Goal: Information Seeking & Learning: Learn about a topic

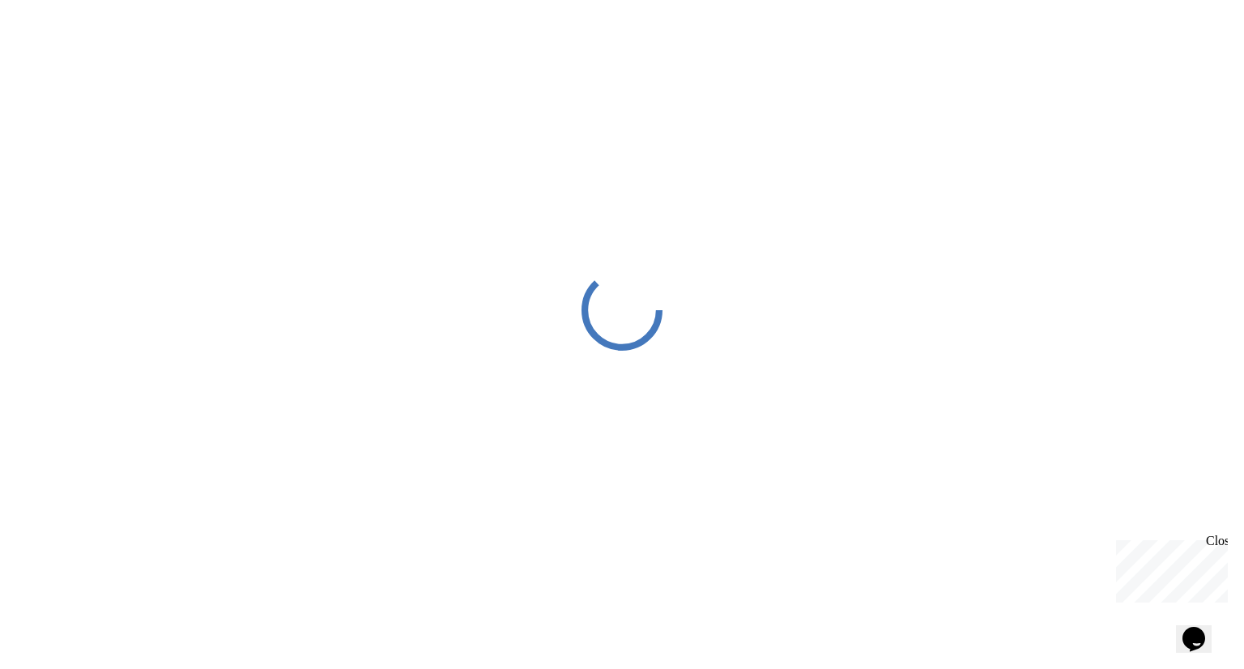
drag, startPoint x: 0, startPoint y: 0, endPoint x: 863, endPoint y: 173, distance: 880.0
click at [863, 173] on div at bounding box center [622, 310] width 1244 height 621
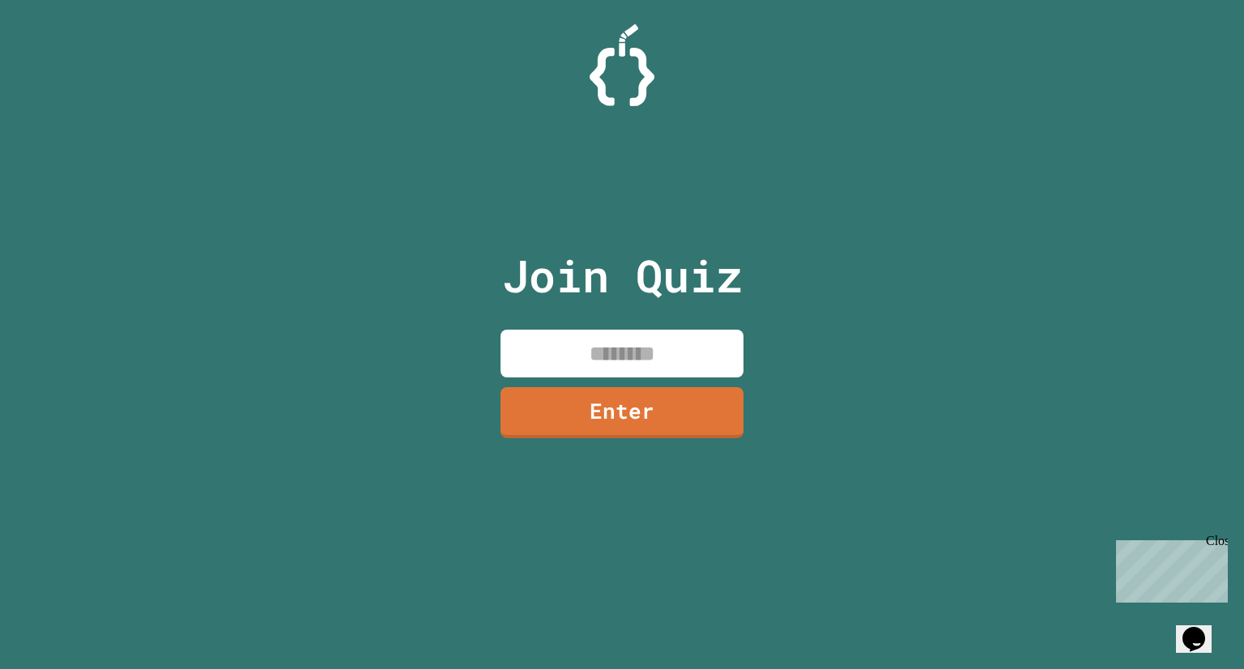
click at [633, 356] on input at bounding box center [622, 354] width 243 height 48
type input "********"
click at [648, 436] on link "Enter" at bounding box center [622, 411] width 240 height 53
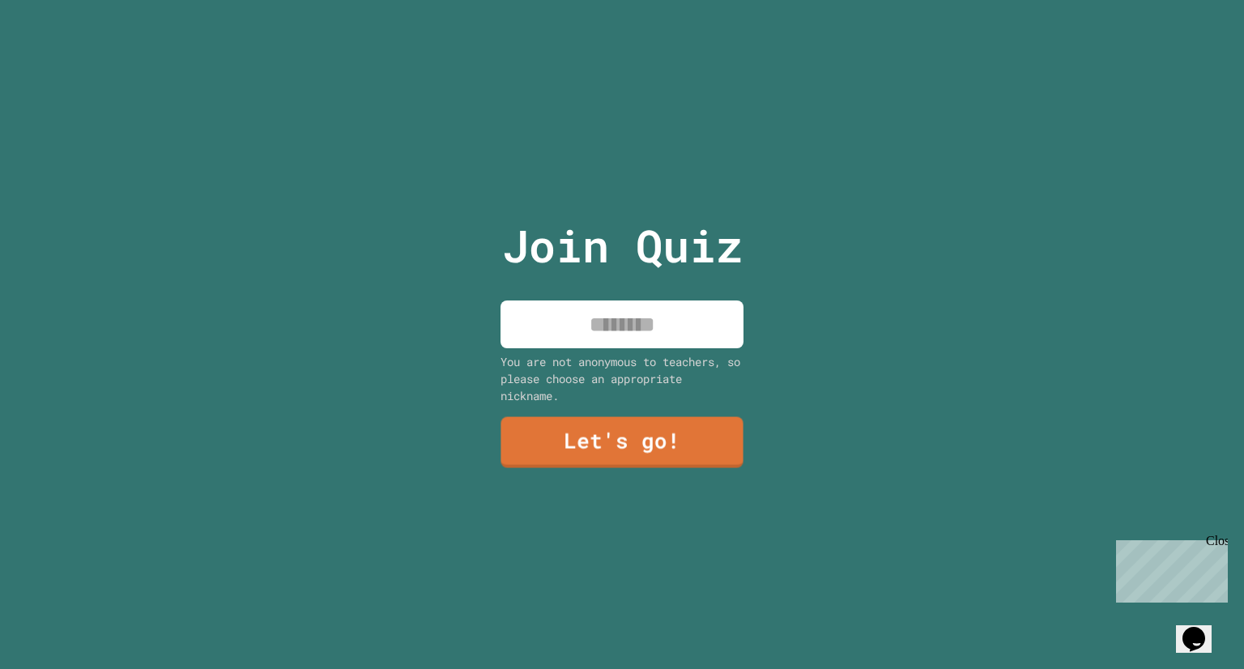
click at [629, 305] on input at bounding box center [622, 325] width 243 height 48
type input "*****"
click at [609, 448] on link "Let's go!" at bounding box center [622, 439] width 222 height 53
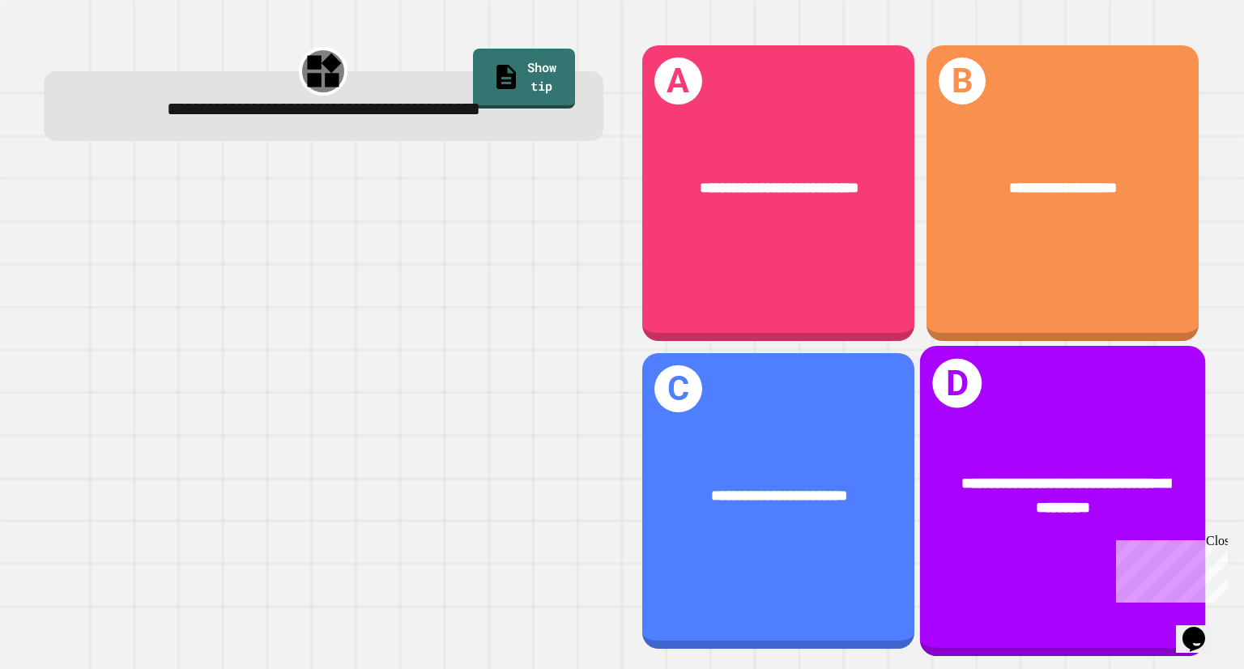
click at [997, 523] on div "**********" at bounding box center [1062, 497] width 285 height 110
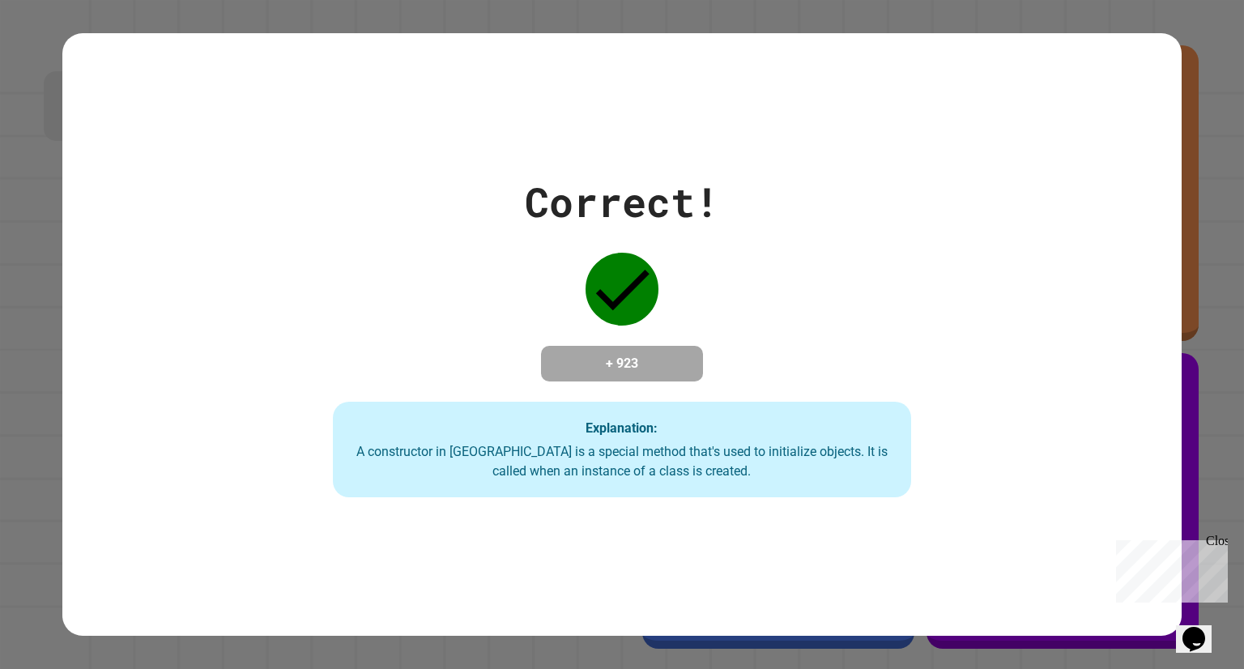
click at [826, 275] on div "Correct! + 923 Explanation: A constructor in [GEOGRAPHIC_DATA] is a special met…" at bounding box center [622, 335] width 826 height 326
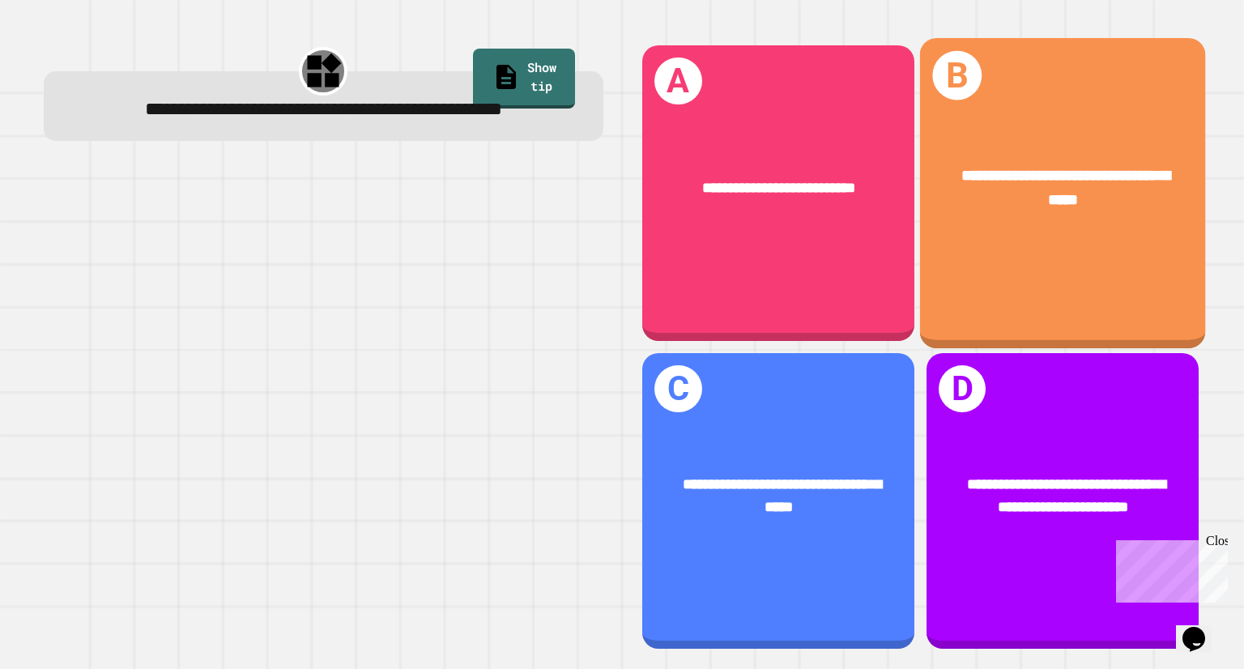
drag, startPoint x: 1105, startPoint y: 228, endPoint x: 1090, endPoint y: 218, distance: 18.7
click at [1090, 218] on div "**********" at bounding box center [1062, 189] width 285 height 110
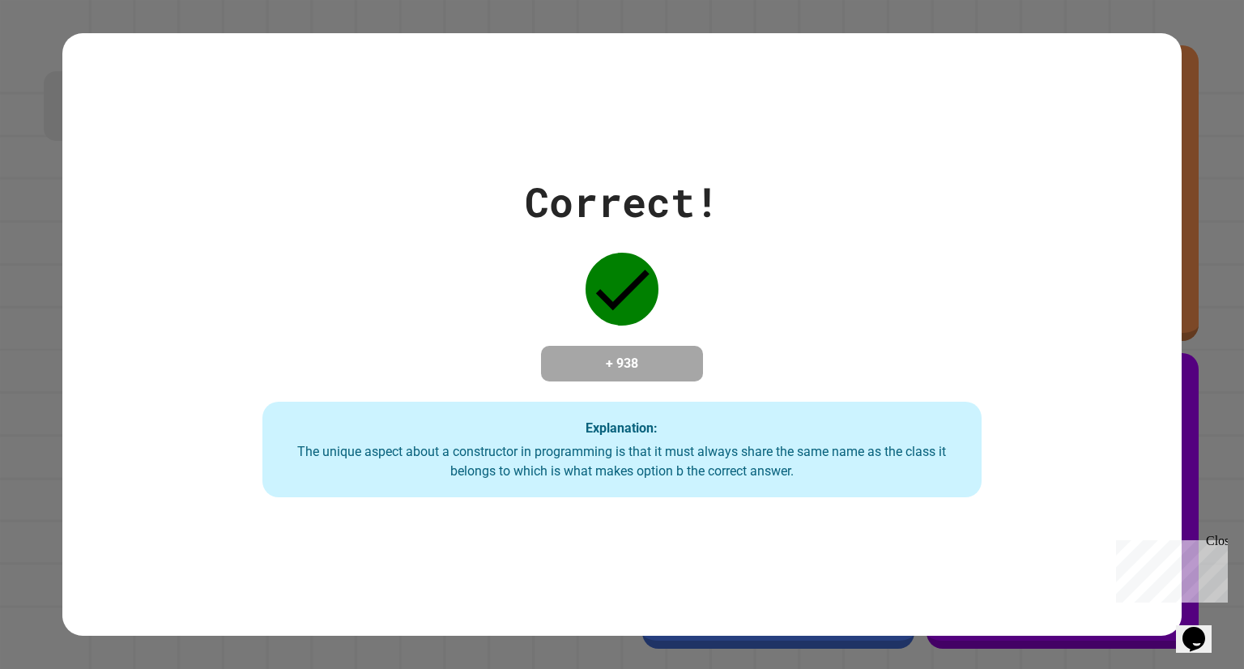
click at [1063, 418] on div "Correct! + 938 Explanation: The unique aspect about a constructor in programmin…" at bounding box center [622, 335] width 1028 height 326
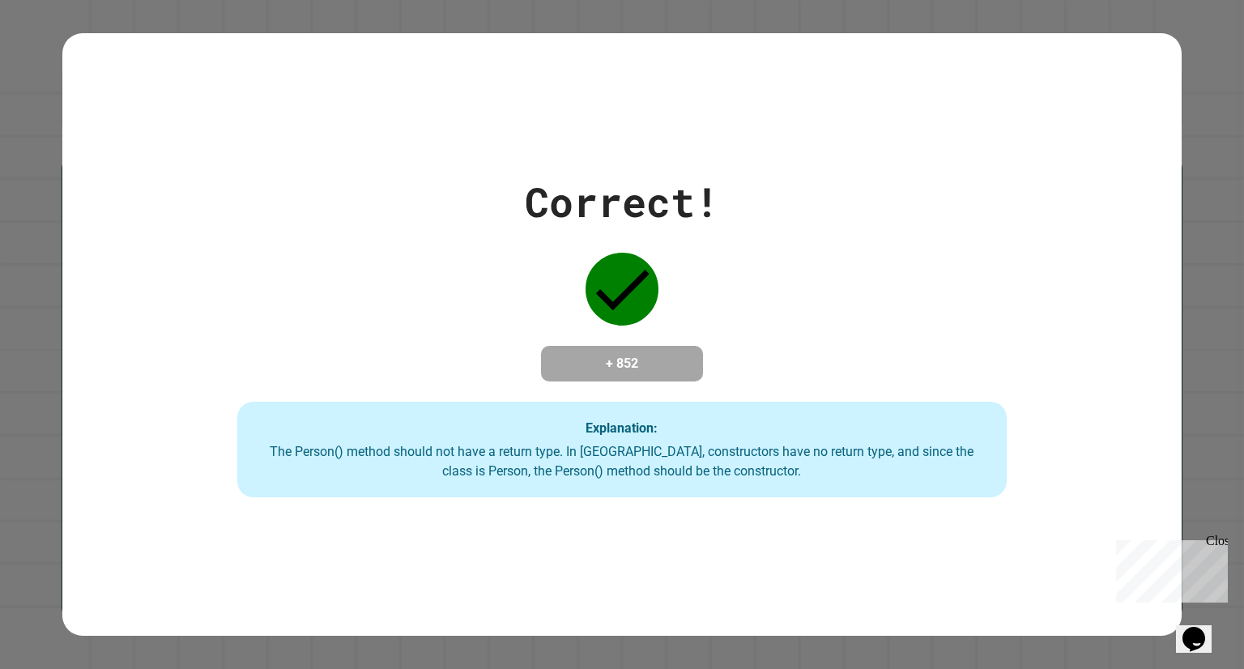
click at [684, 297] on div "Correct! + 852 Explanation: The Person() method should not have a return type. …" at bounding box center [622, 335] width 1099 height 326
click at [685, 297] on div "Correct! + 852 Explanation: The Person() method should not have a return type. …" at bounding box center [622, 335] width 1099 height 326
click at [677, 296] on div "Correct! + 852 Explanation: The Person() method should not have a return type. …" at bounding box center [622, 335] width 1099 height 326
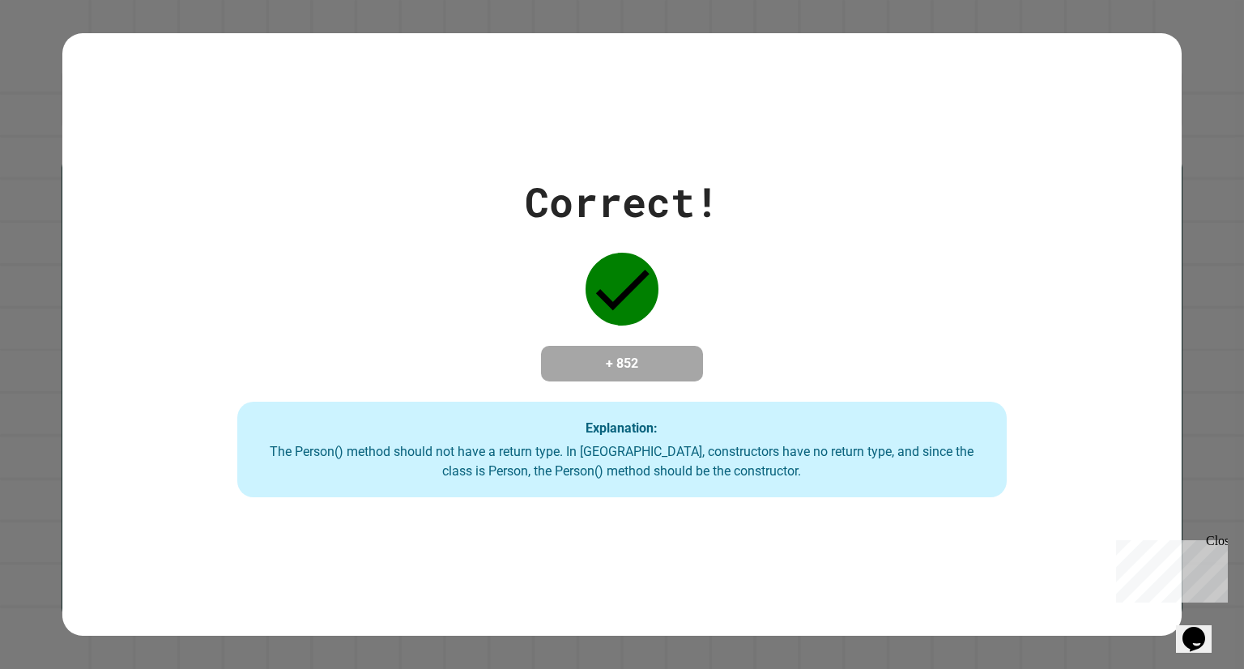
click at [681, 290] on div "Correct! + 852 Explanation: The Person() method should not have a return type. …" at bounding box center [622, 335] width 1099 height 326
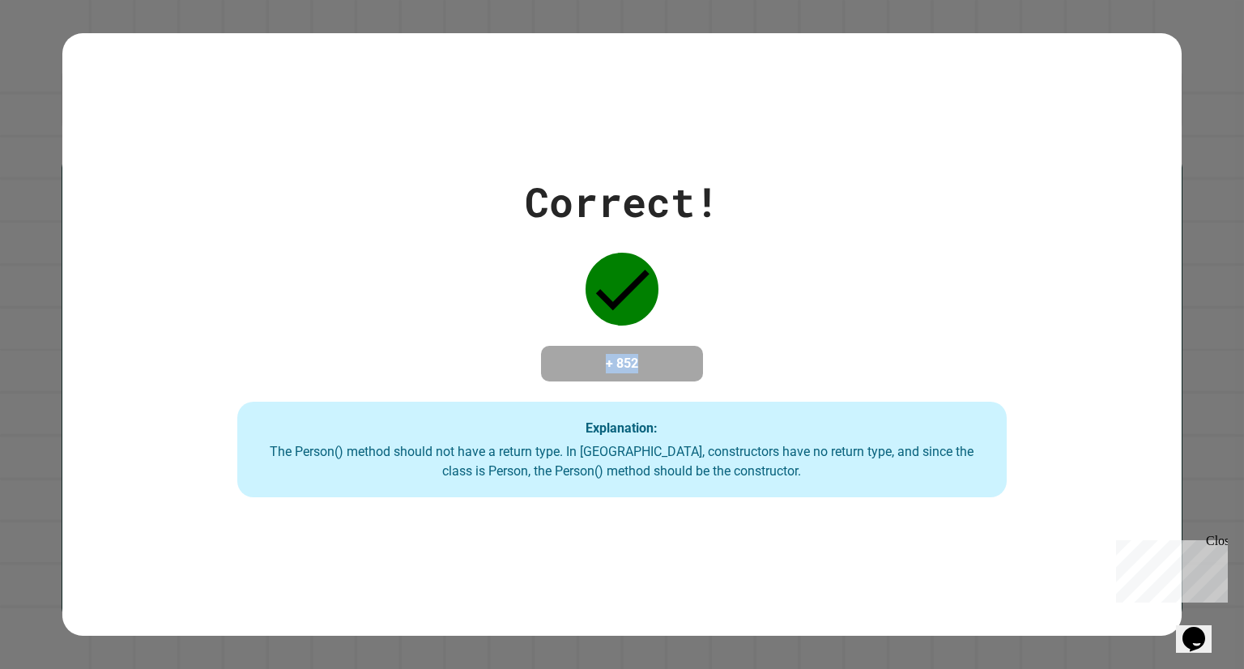
click at [681, 290] on div "Correct! + 852 Explanation: The Person() method should not have a return type. …" at bounding box center [622, 335] width 1099 height 326
click at [679, 296] on div "Correct! + 852 Explanation: The Person() method should not have a return type. …" at bounding box center [622, 335] width 1099 height 326
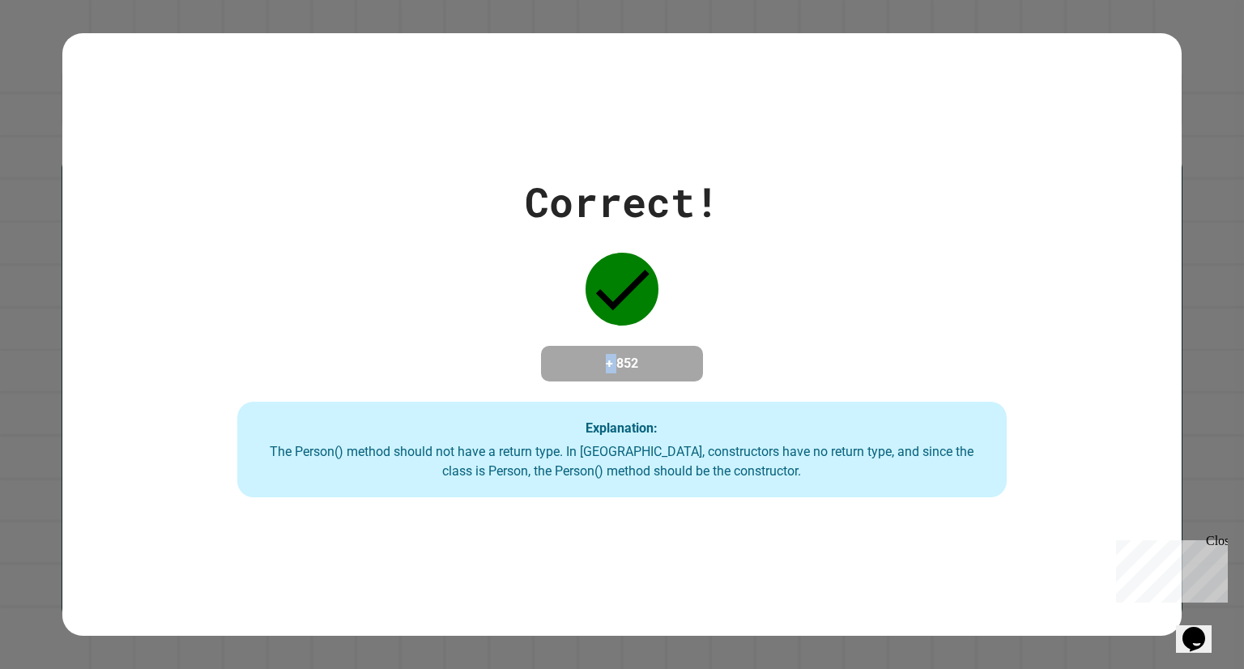
click at [679, 296] on div "Correct! + 852 Explanation: The Person() method should not have a return type. …" at bounding box center [622, 335] width 1099 height 326
drag, startPoint x: 679, startPoint y: 296, endPoint x: 480, endPoint y: 320, distance: 200.8
click at [480, 320] on div "Correct! + 852 Explanation: The Person() method should not have a return type. …" at bounding box center [622, 335] width 1099 height 326
click at [480, 322] on div "Correct! + 852 Explanation: The Person() method should not have a return type. …" at bounding box center [622, 335] width 1099 height 326
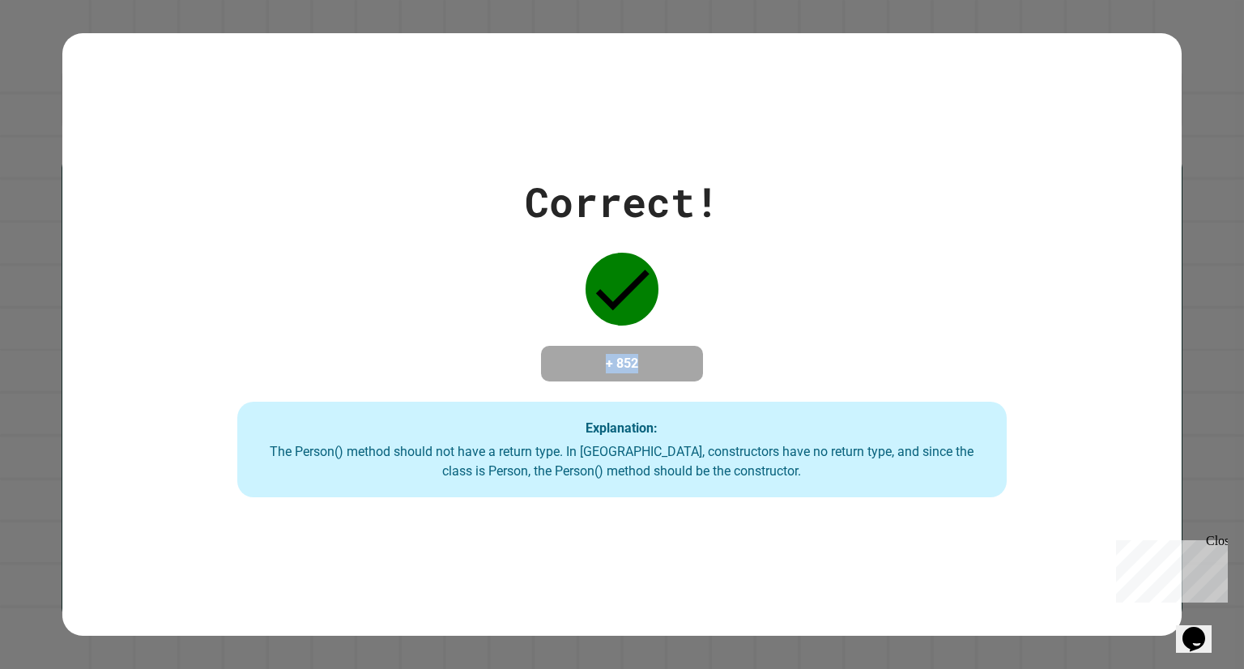
click at [480, 322] on div "Correct! + 852 Explanation: The Person() method should not have a return type. …" at bounding box center [622, 335] width 1099 height 326
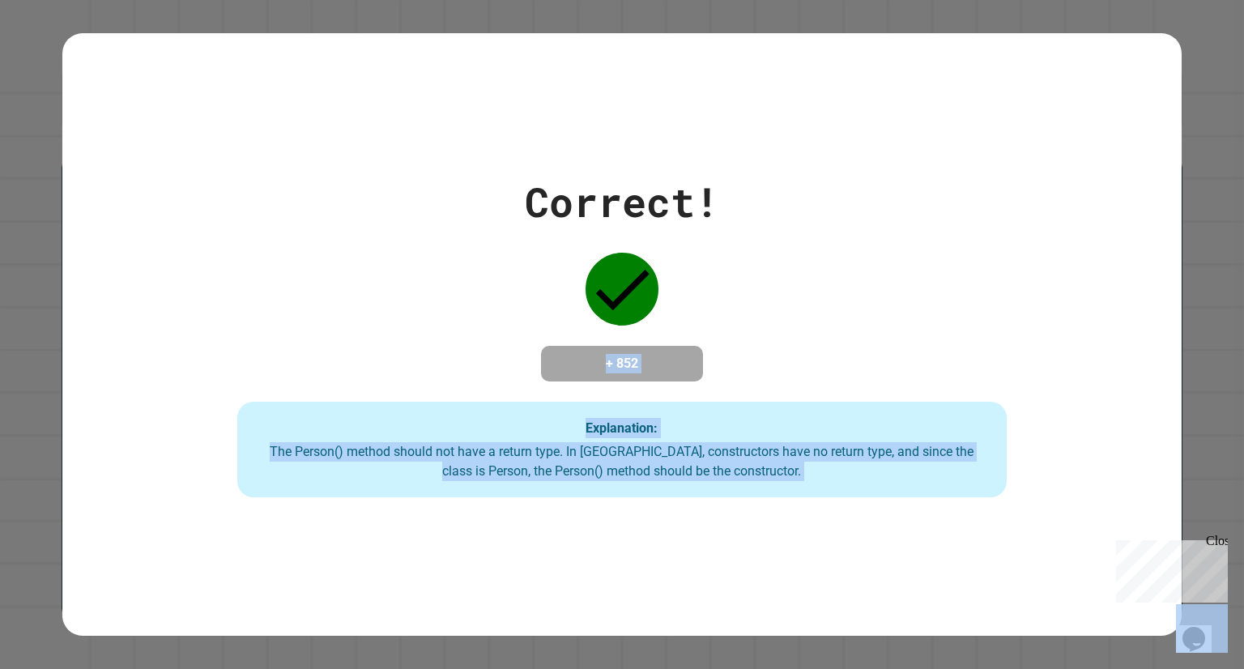
drag, startPoint x: 480, startPoint y: 322, endPoint x: 562, endPoint y: 509, distance: 203.8
click at [562, 509] on div "Correct! + 852 Explanation: The Person() method should not have a return type. …" at bounding box center [622, 334] width 1120 height 602
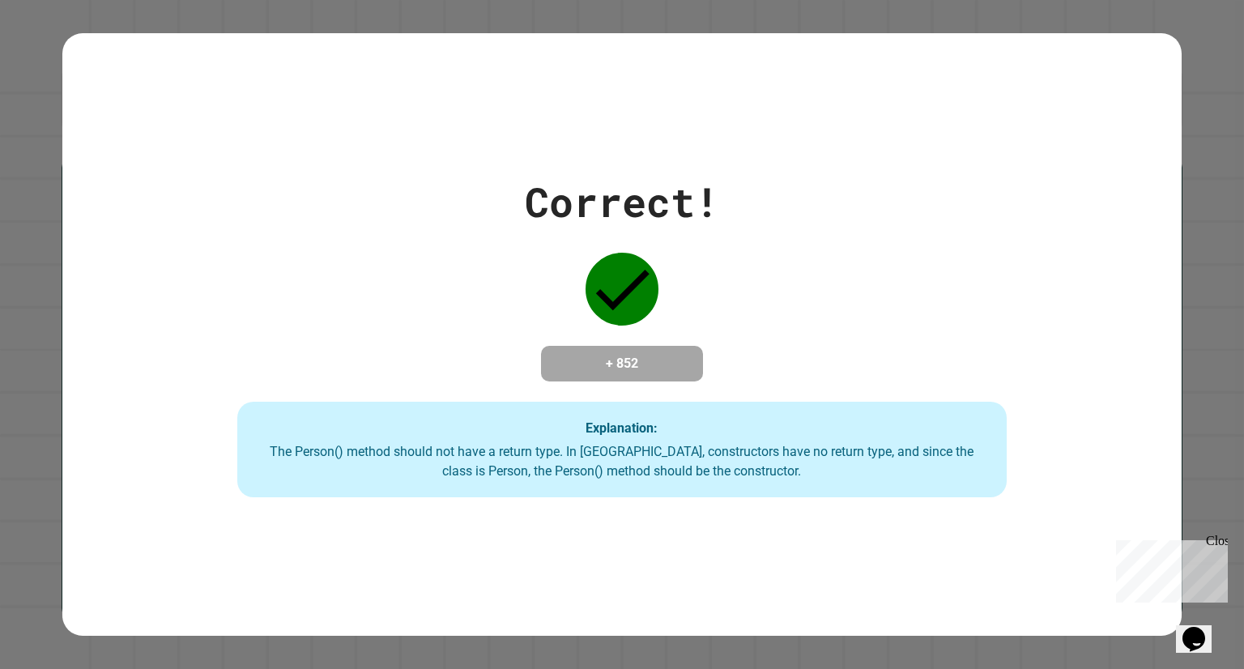
click at [557, 502] on div "Correct! + 852 Explanation: The Person() method should not have a return type. …" at bounding box center [622, 334] width 1120 height 602
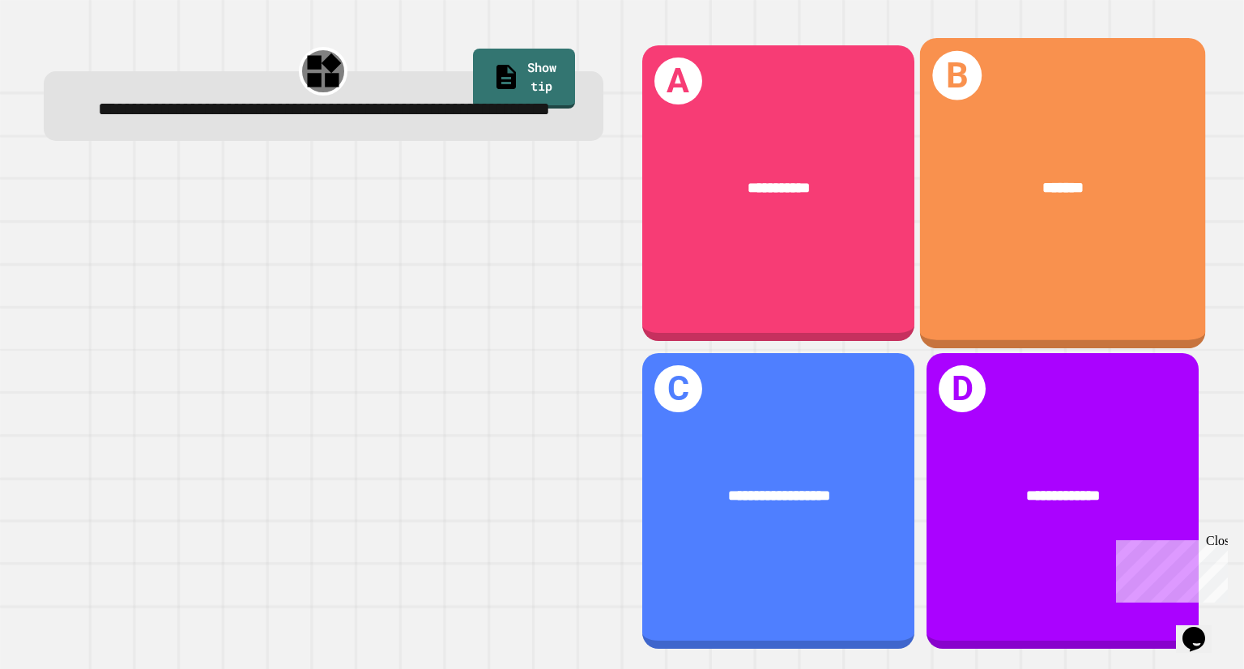
click at [1068, 146] on div "*******" at bounding box center [1062, 189] width 285 height 86
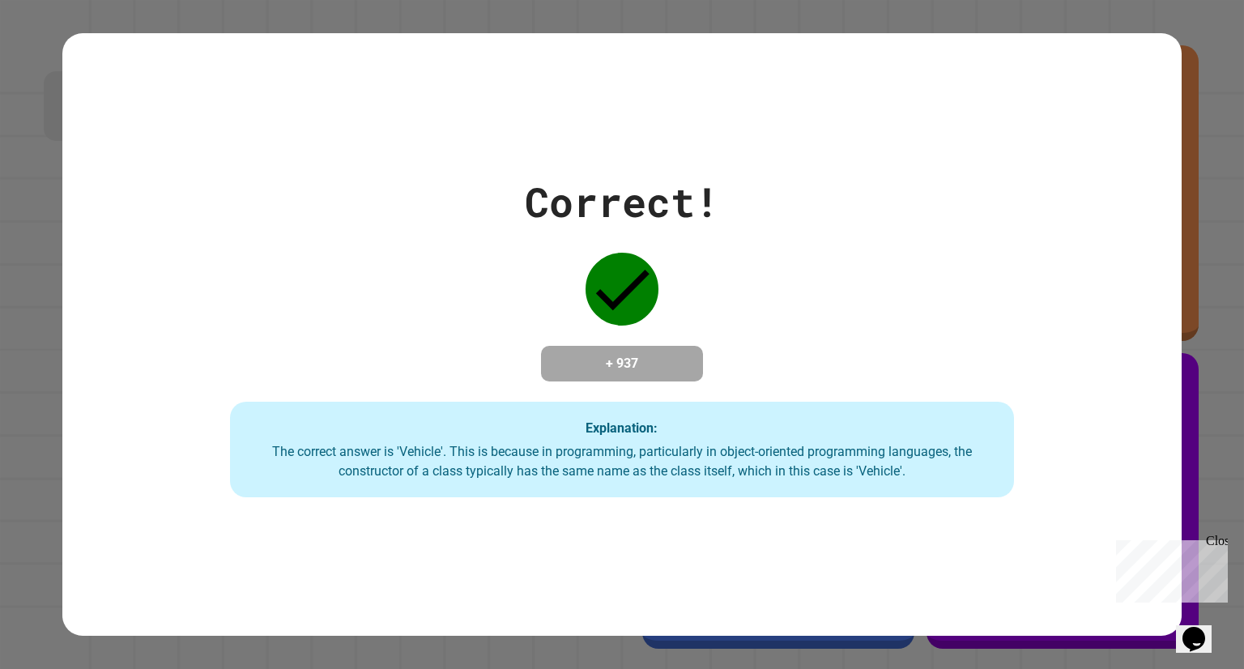
click at [1068, 144] on div "Correct! + 937 Explanation: The correct answer is 'Vehicle'. This is because in…" at bounding box center [622, 334] width 1120 height 602
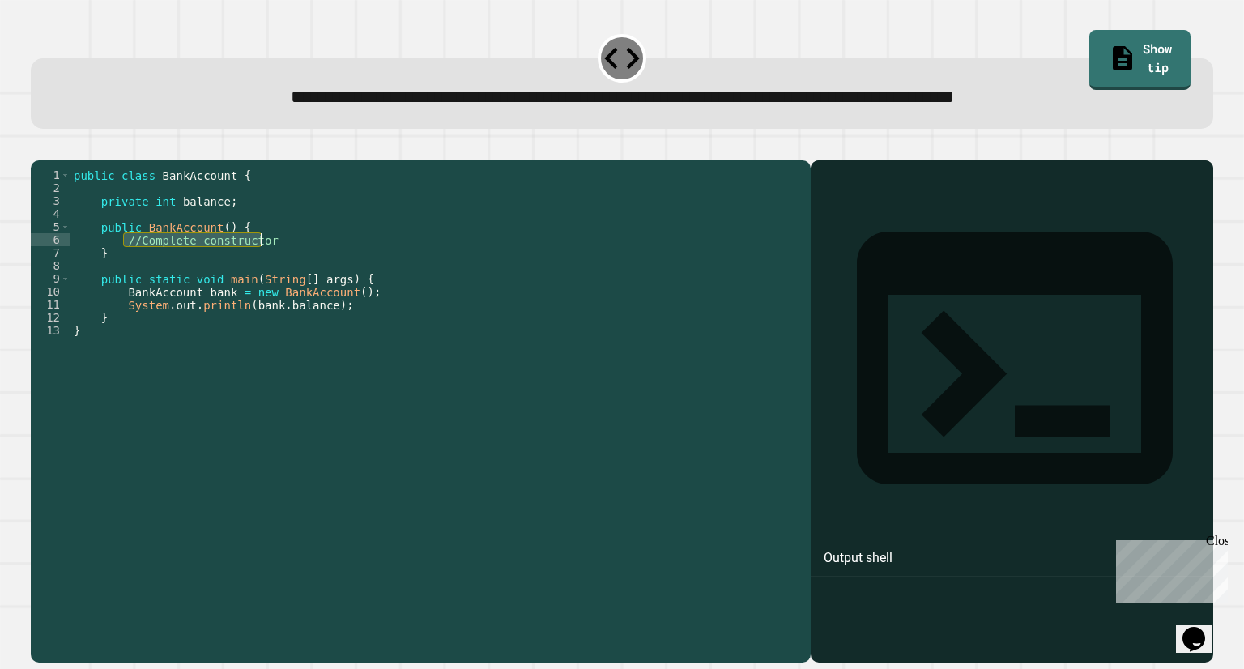
drag, startPoint x: 123, startPoint y: 263, endPoint x: 452, endPoint y: 261, distance: 328.9
click at [452, 261] on div "public class BankAccount { private int balance ; public BankAccount ( ) { //Com…" at bounding box center [436, 396] width 732 height 454
click at [225, 270] on div "public class BankAccount { private int balance ; public BankAccount ( ) { balan…" at bounding box center [436, 396] width 732 height 454
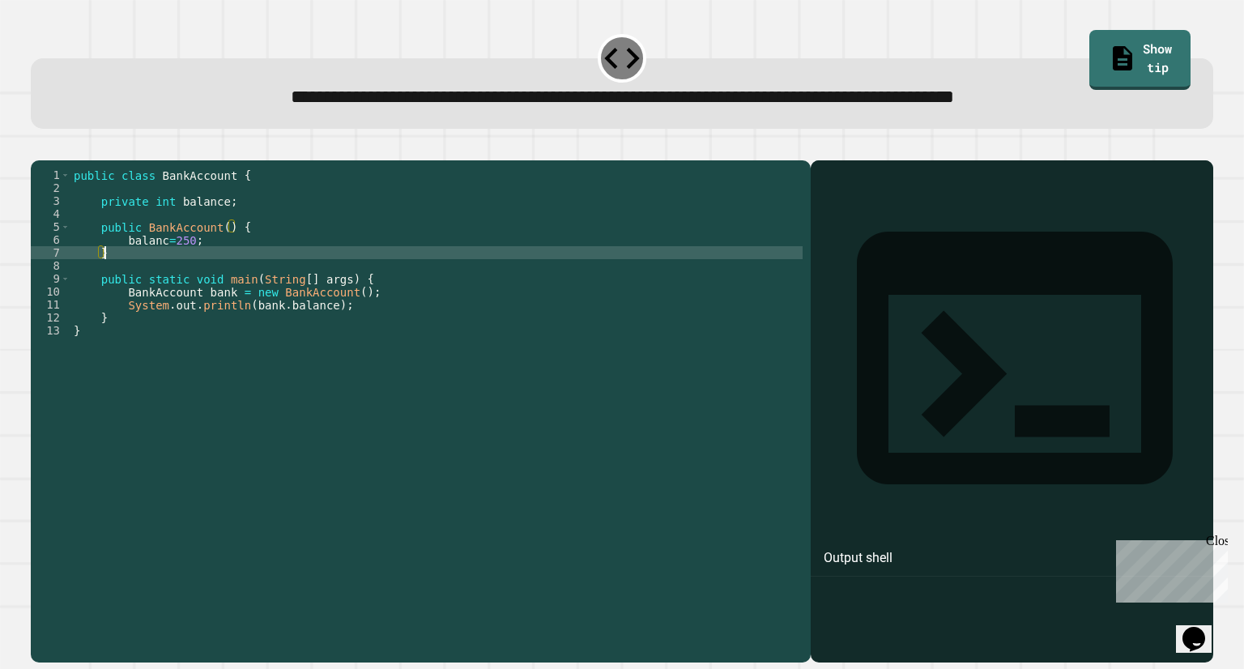
scroll to position [0, 1]
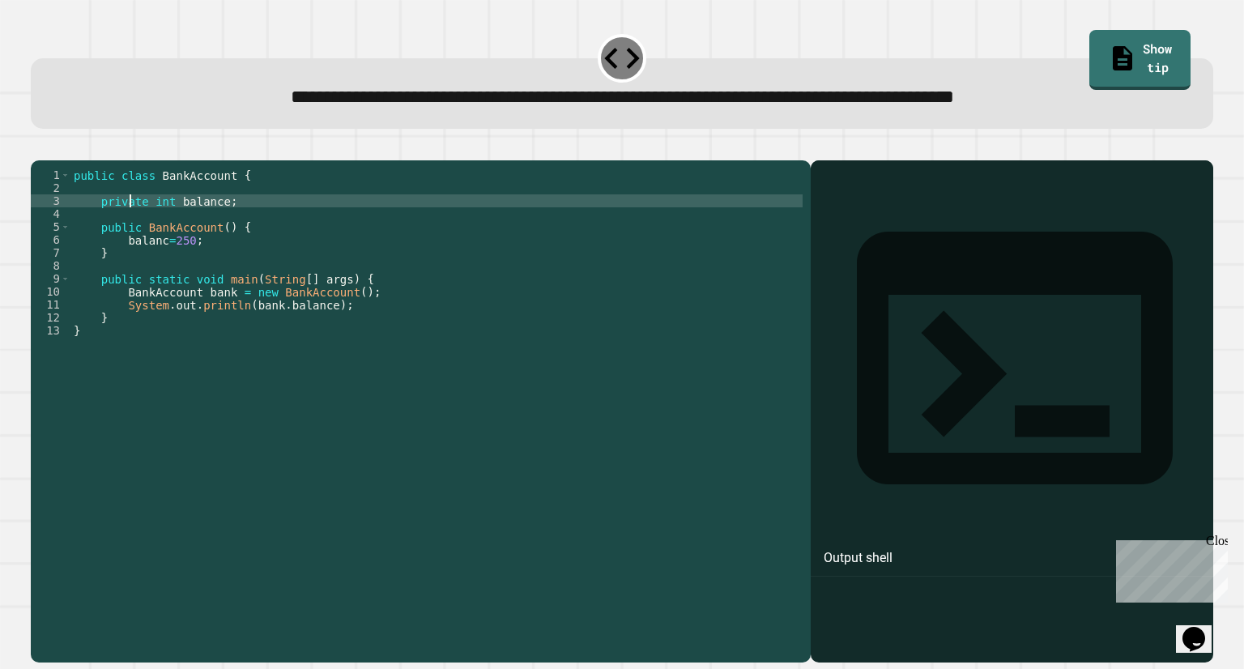
click at [128, 228] on div "public class BankAccount { private int balance ; public BankAccount ( ) { balan…" at bounding box center [436, 396] width 732 height 454
click at [39, 147] on icon "button" at bounding box center [39, 147] width 0 height 0
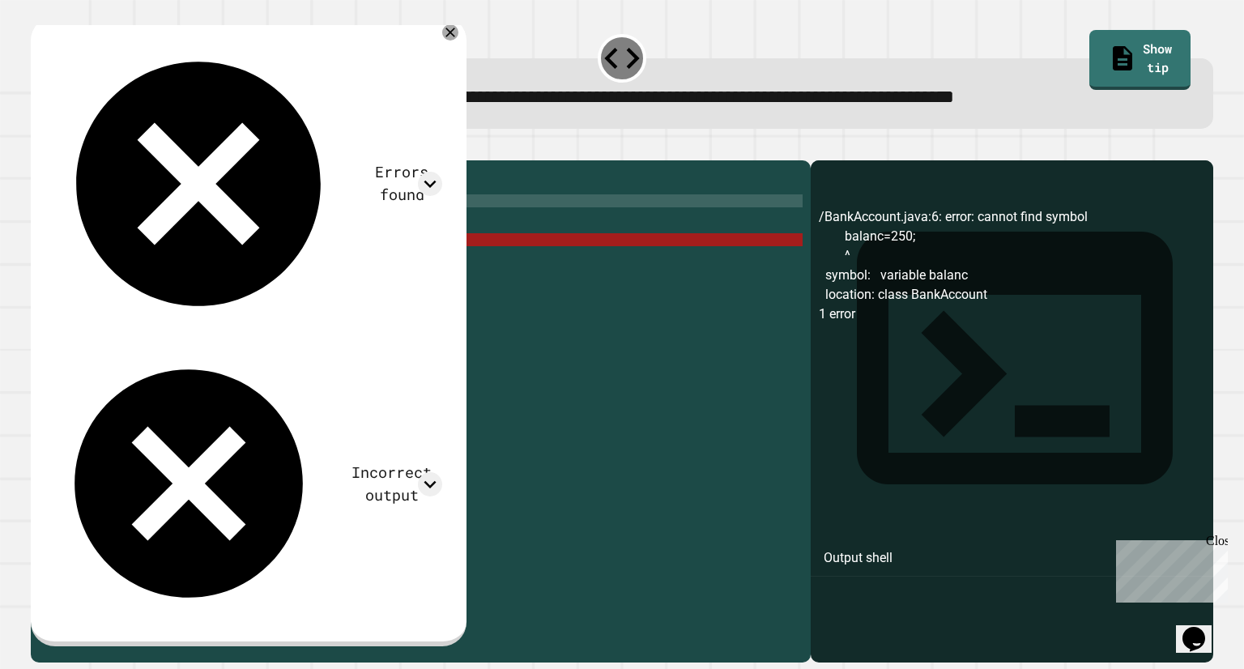
click at [160, 267] on div "public class BankAccount { public int balance ; public BankAccount ( ) { balanc…" at bounding box center [436, 396] width 732 height 454
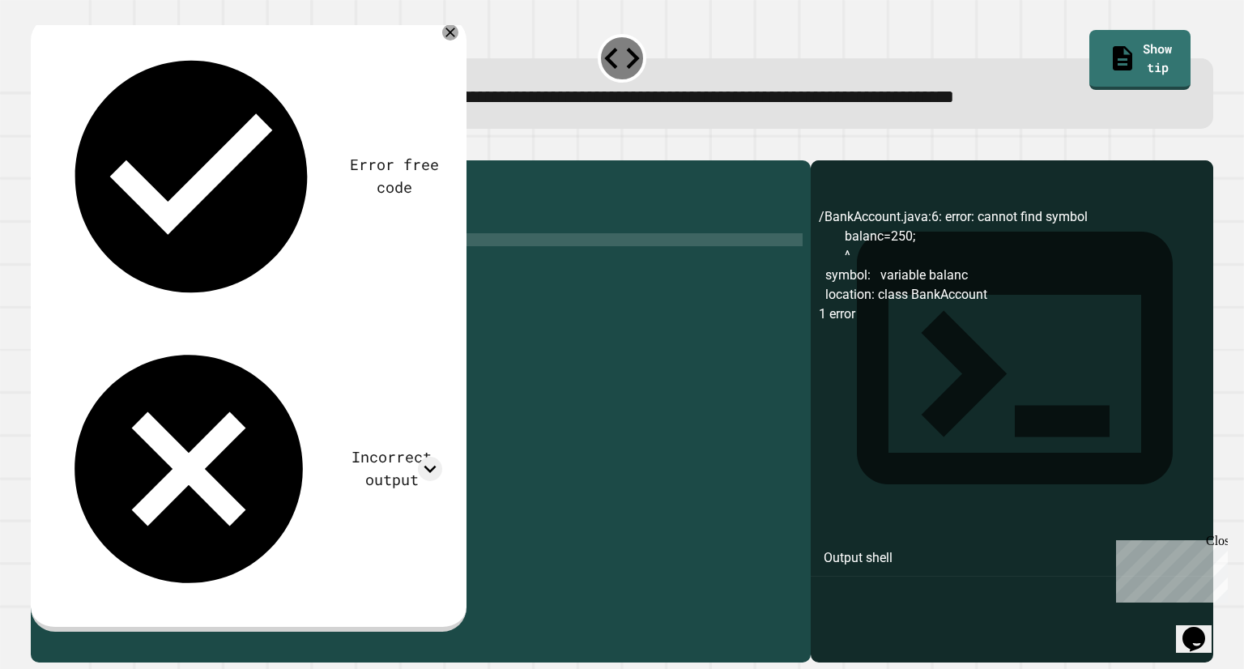
scroll to position [0, 6]
type textarea "**********"
click at [39, 147] on icon "button" at bounding box center [39, 147] width 0 height 0
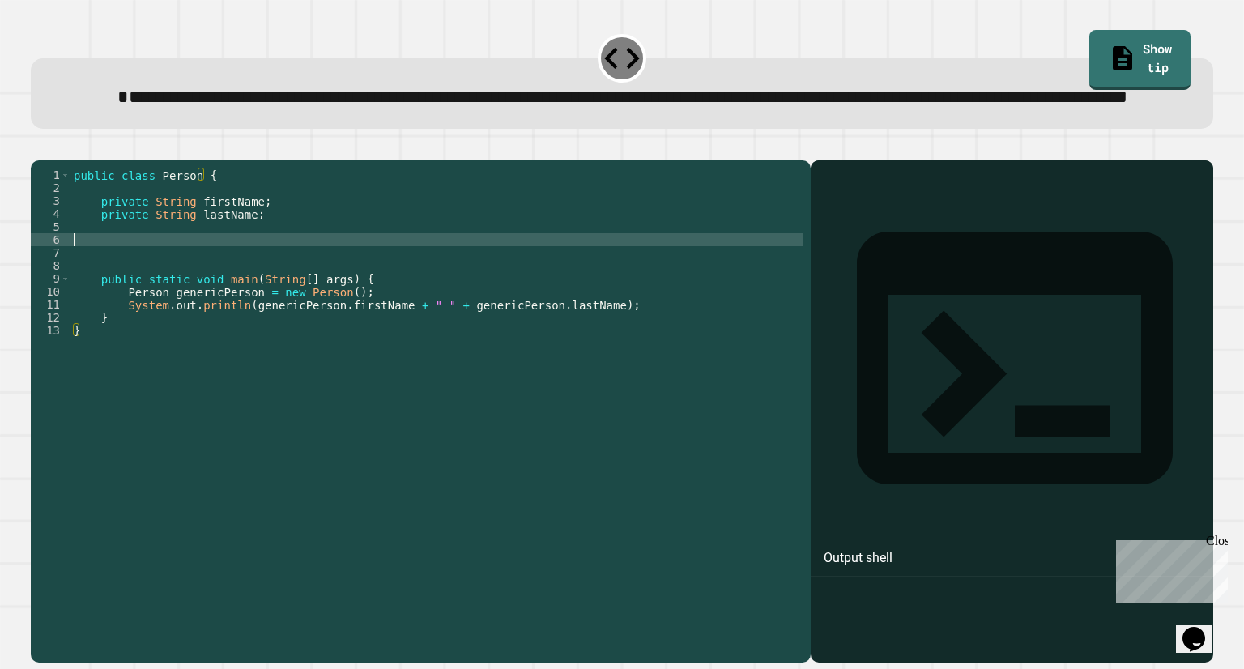
click at [271, 289] on div "public class Person { private String firstName ; private String lastName ; publ…" at bounding box center [436, 376] width 732 height 415
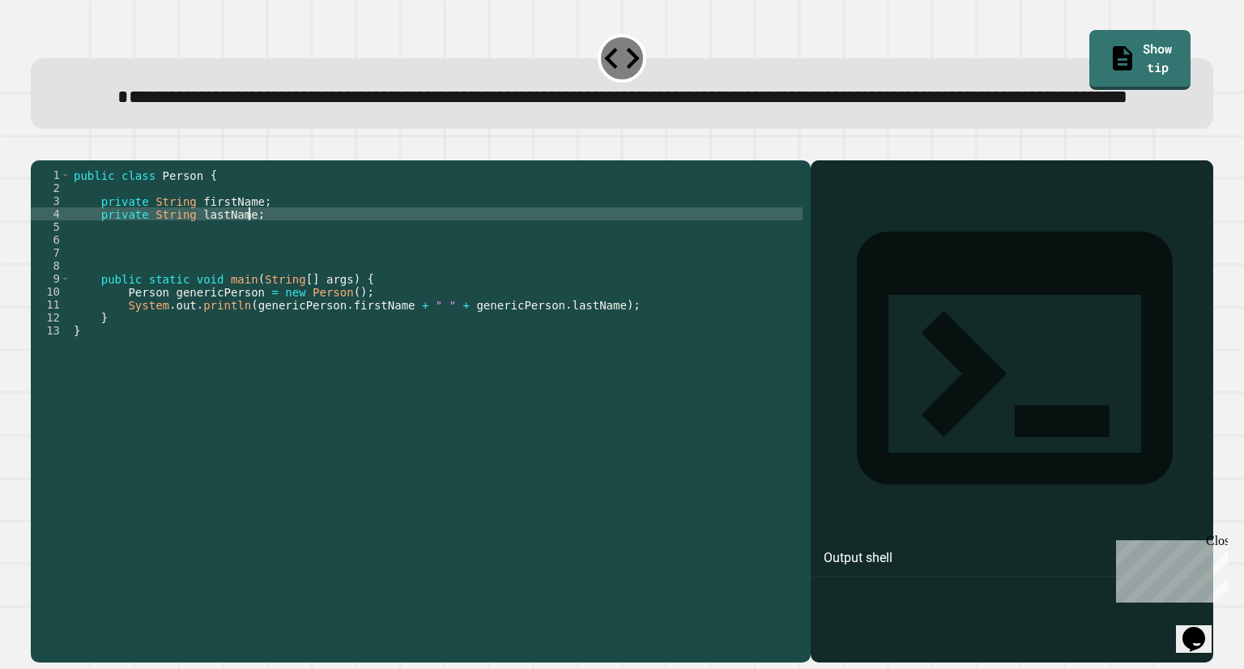
click at [272, 273] on div "public class Person { private String firstName ; private String lastName ; publ…" at bounding box center [436, 376] width 732 height 415
click at [275, 283] on div "public class Person { private String firstName ; private String lastName ; publ…" at bounding box center [436, 376] width 732 height 415
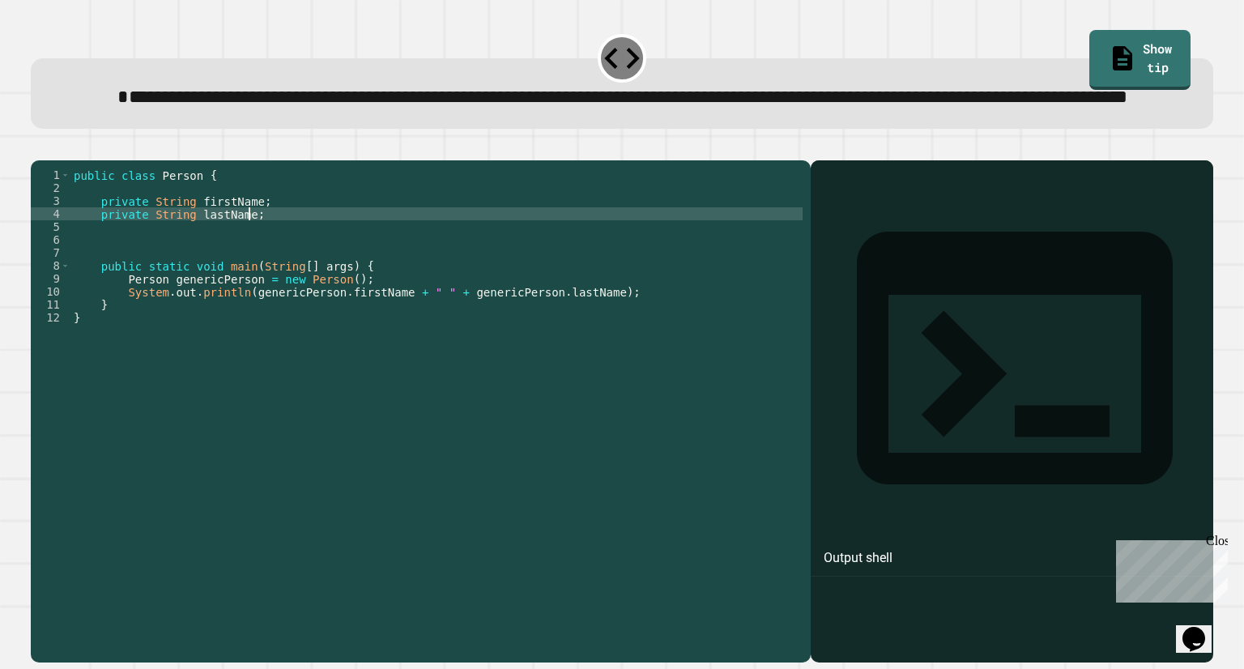
type textarea "**********"
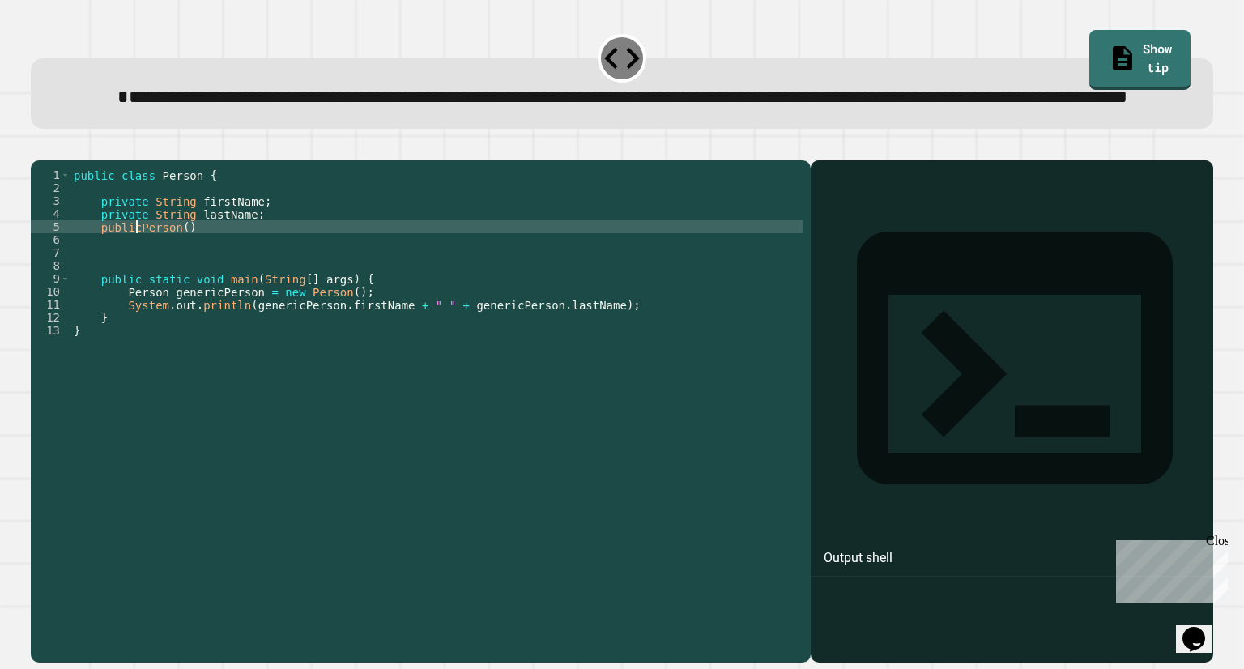
scroll to position [0, 4]
click at [275, 283] on div "public class Person { private String firstName ; private String lastName ; publ…" at bounding box center [436, 376] width 732 height 415
type textarea "**********"
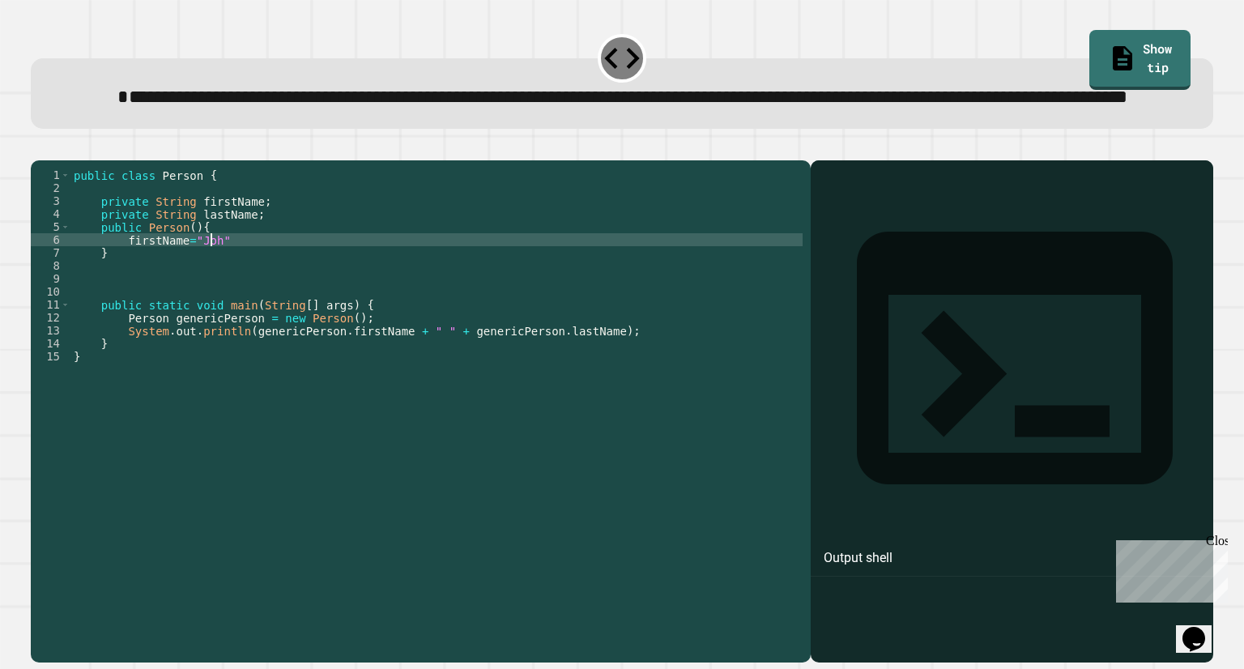
scroll to position [0, 10]
type textarea "**********"
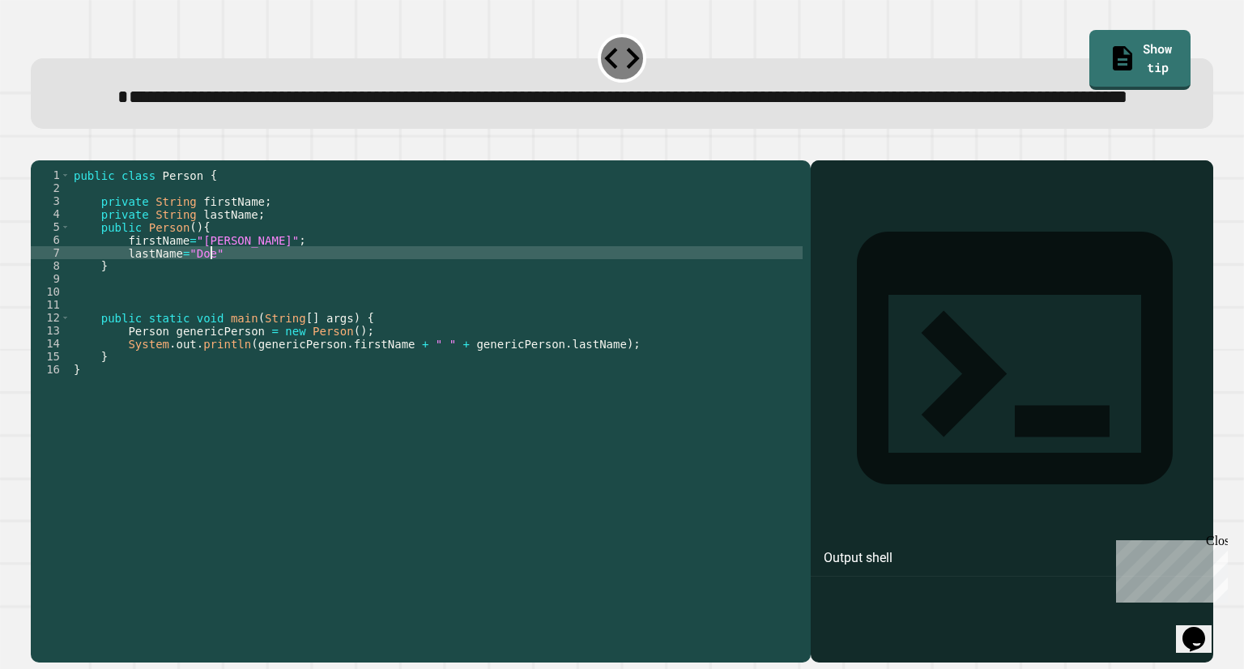
scroll to position [0, 9]
type textarea "**********"
click at [39, 147] on icon "button" at bounding box center [39, 147] width 0 height 0
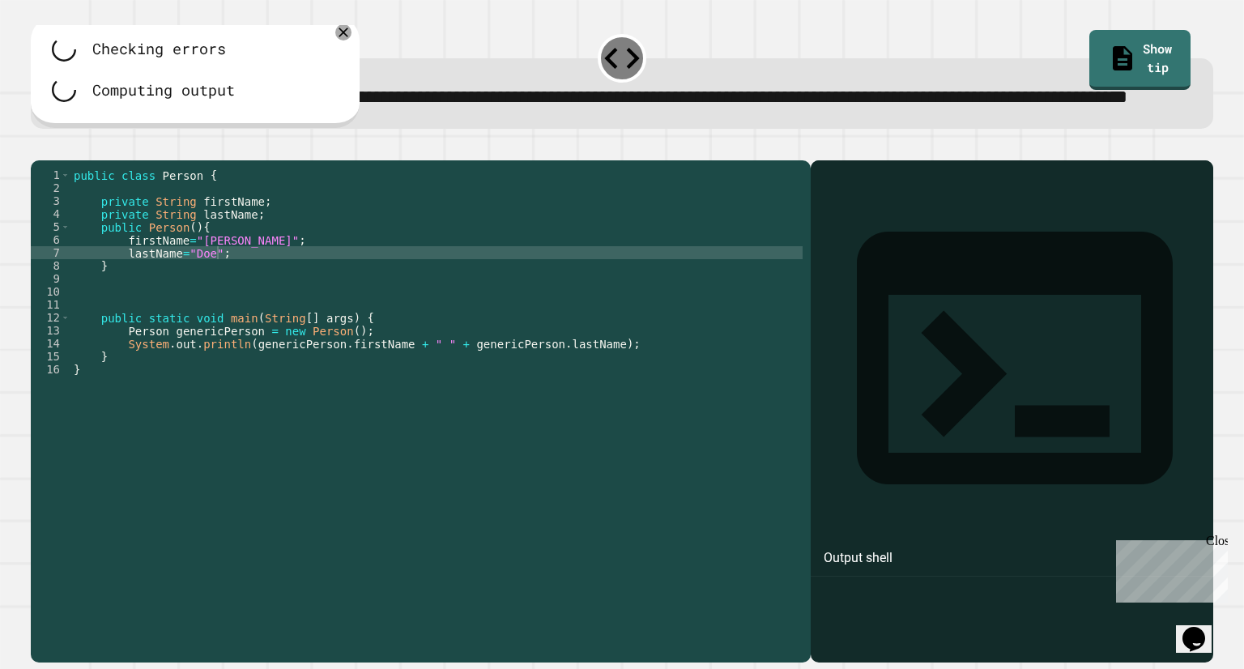
scroll to position [0, 0]
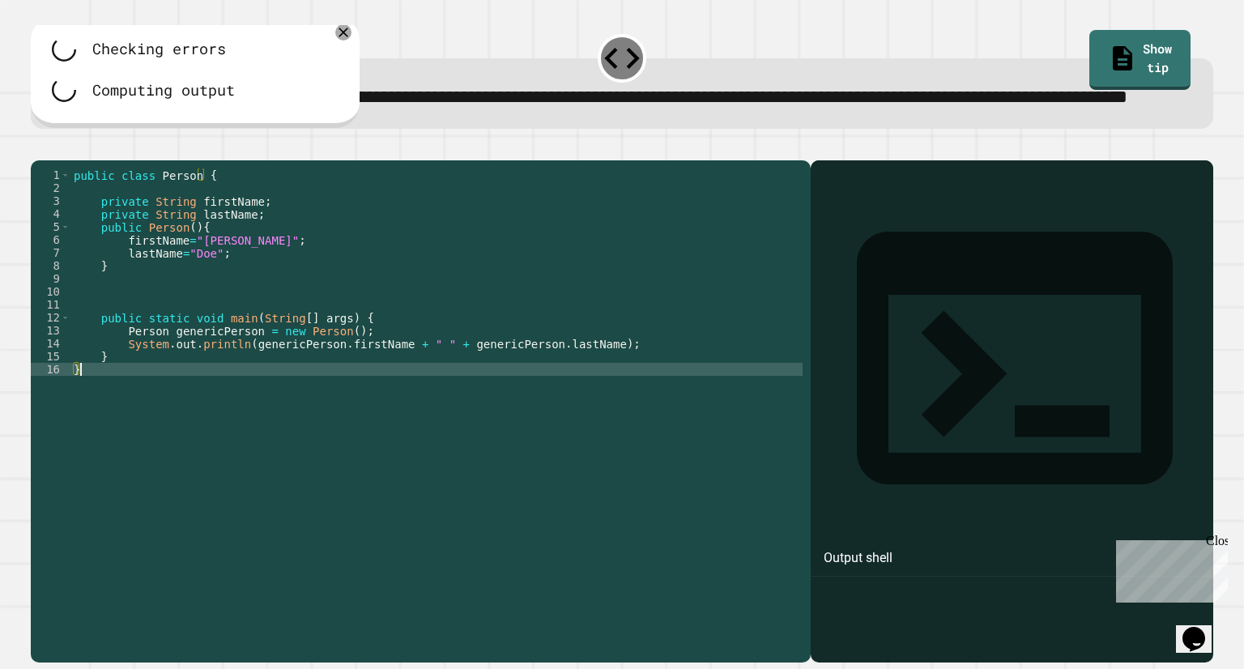
click at [580, 431] on div "public class Person { private String firstName ; private String lastName ; publ…" at bounding box center [436, 376] width 732 height 415
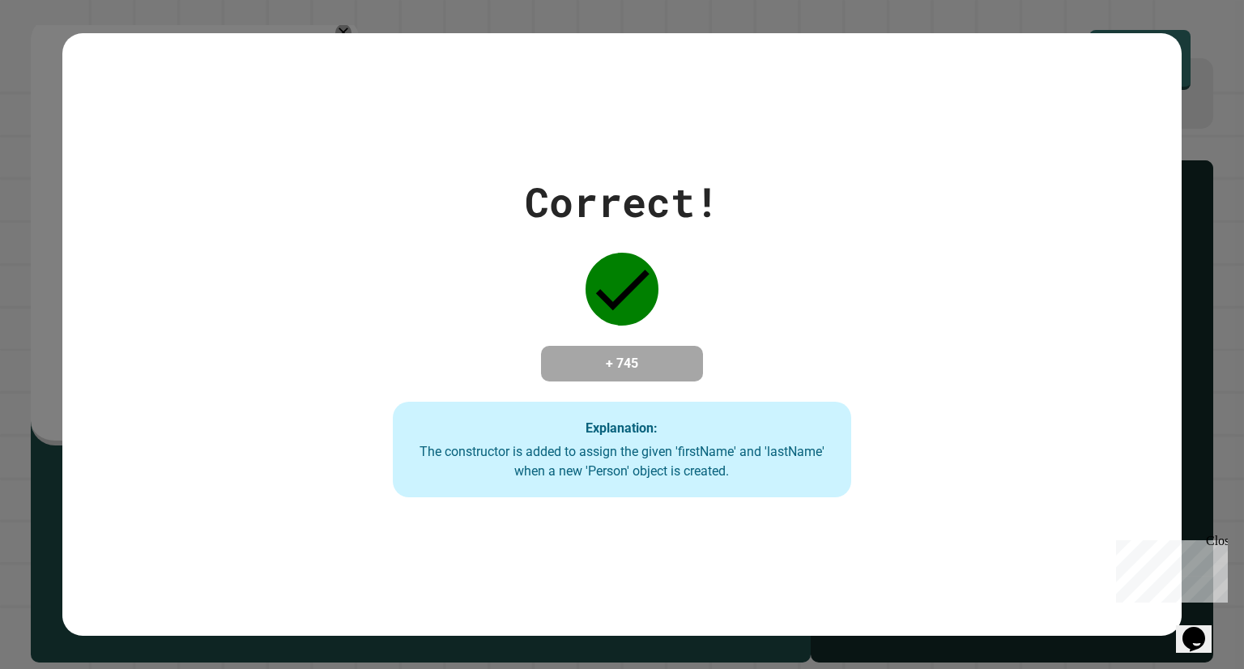
click at [586, 431] on strong "Explanation:" at bounding box center [622, 427] width 72 height 15
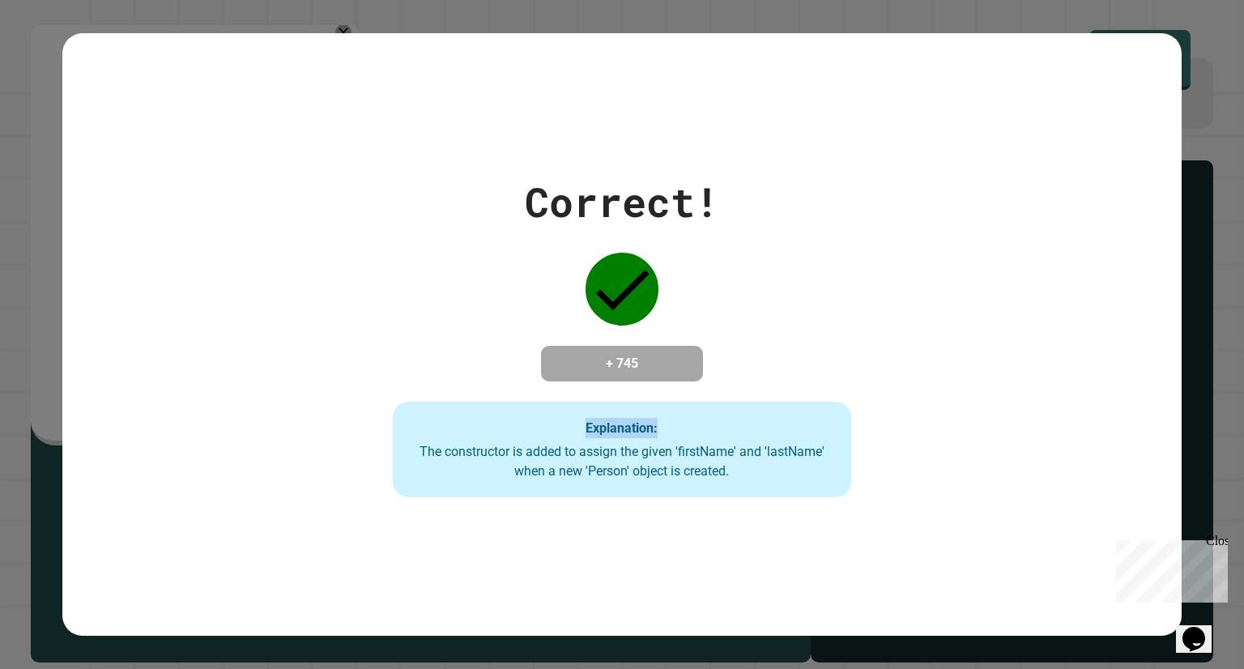
click at [557, 427] on div "Explanation: The constructor is added to assign the given 'firstName' and 'last…" at bounding box center [622, 450] width 459 height 96
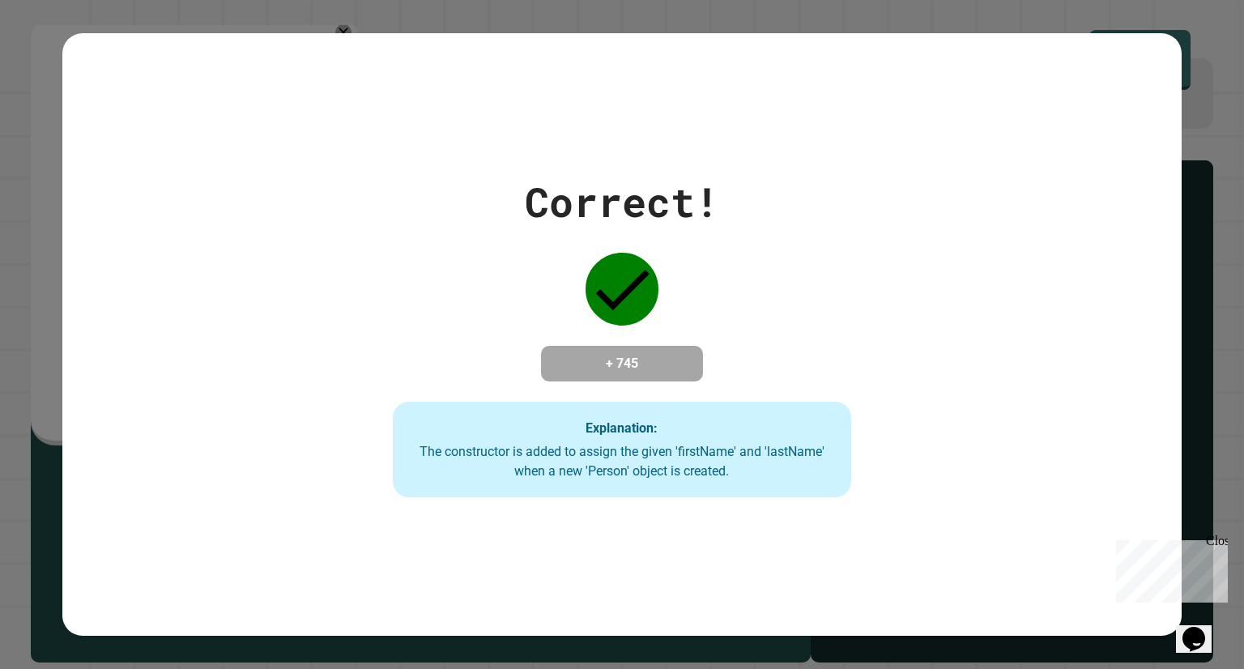
click at [557, 427] on div "Explanation: The constructor is added to assign the given 'firstName' and 'last…" at bounding box center [622, 450] width 459 height 96
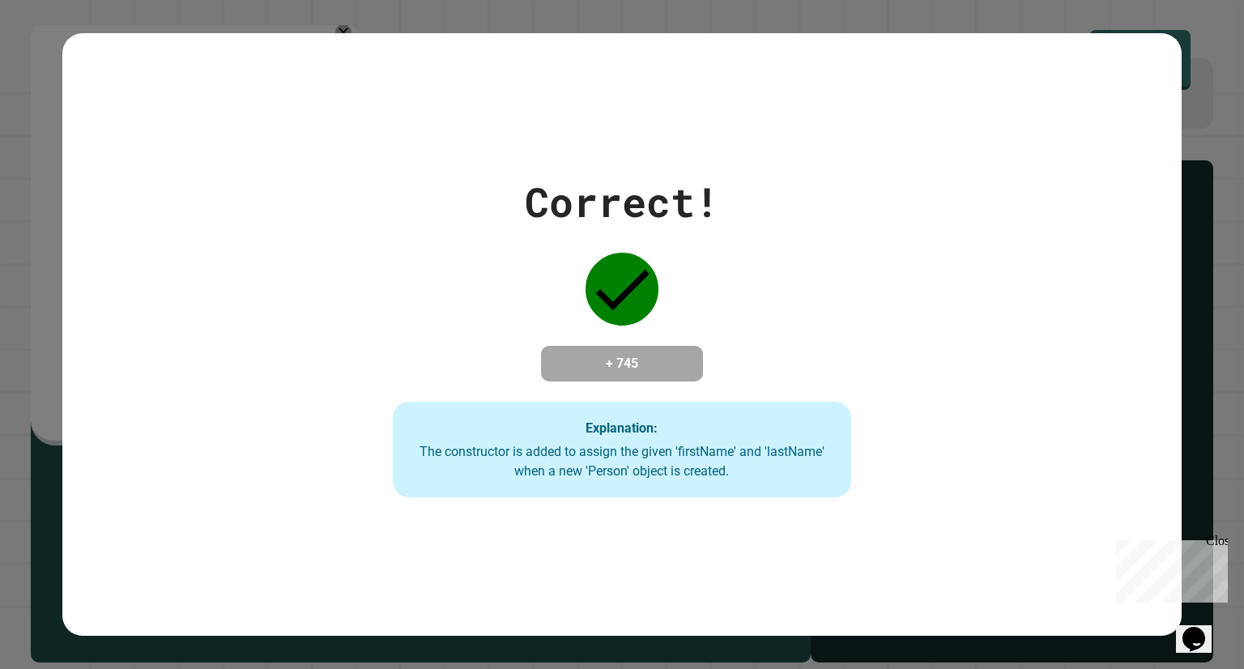
click at [557, 427] on div "Explanation: The constructor is added to assign the given 'firstName' and 'last…" at bounding box center [622, 450] width 459 height 96
click at [552, 424] on div "Explanation: The constructor is added to assign the given 'firstName' and 'last…" at bounding box center [622, 450] width 459 height 96
click at [553, 422] on div "Explanation: The constructor is added to assign the given 'firstName' and 'last…" at bounding box center [622, 450] width 459 height 96
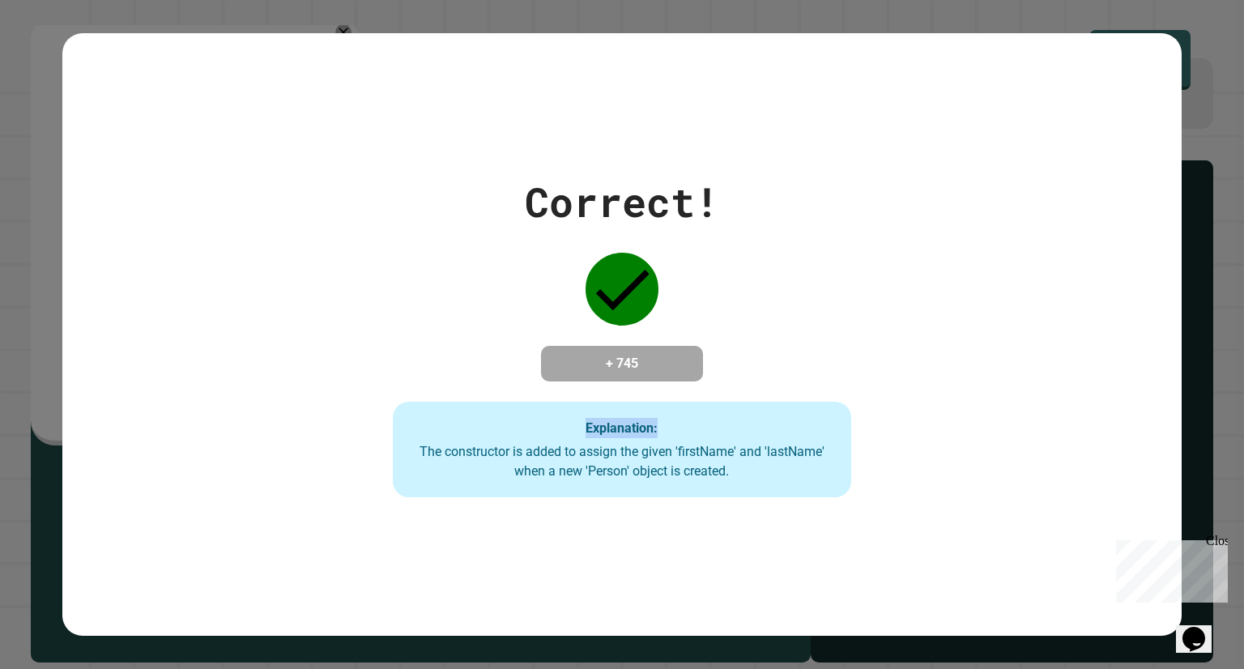
click at [553, 422] on div "Explanation: The constructor is added to assign the given 'firstName' and 'last…" at bounding box center [622, 450] width 459 height 96
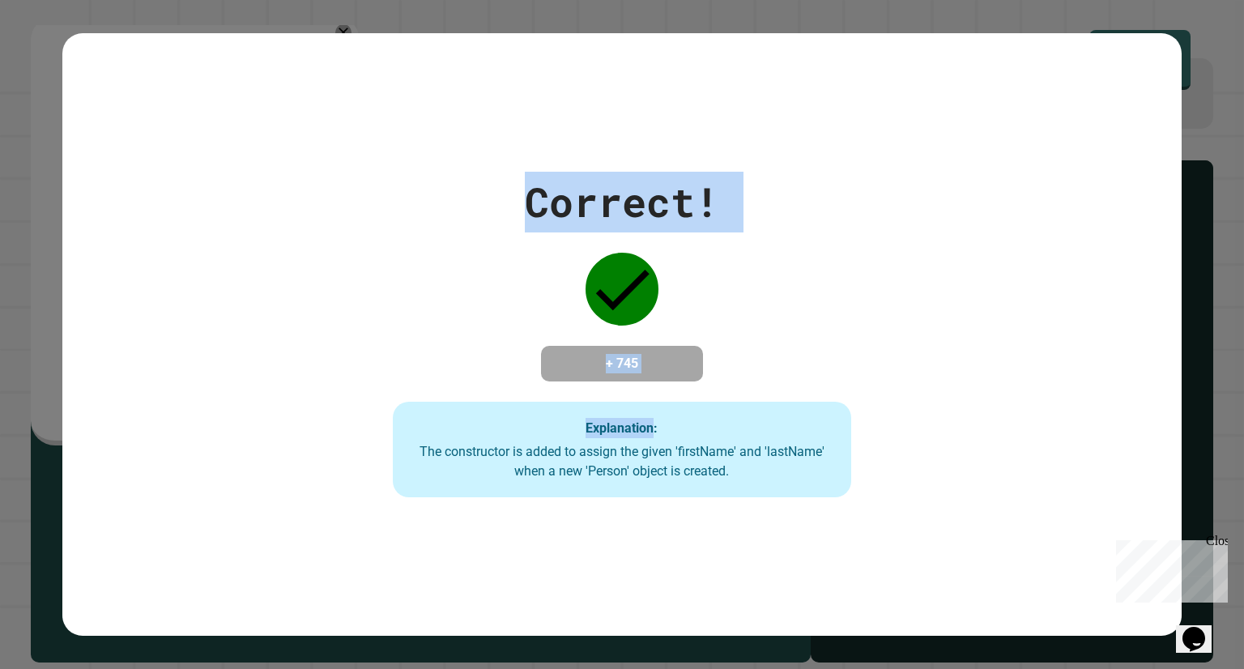
drag, startPoint x: 553, startPoint y: 422, endPoint x: 640, endPoint y: 147, distance: 288.8
click at [640, 147] on div "Correct! + 745 Explanation: The constructor is added to assign the given 'first…" at bounding box center [622, 334] width 1120 height 602
click at [617, 172] on div "Correct!" at bounding box center [622, 202] width 194 height 61
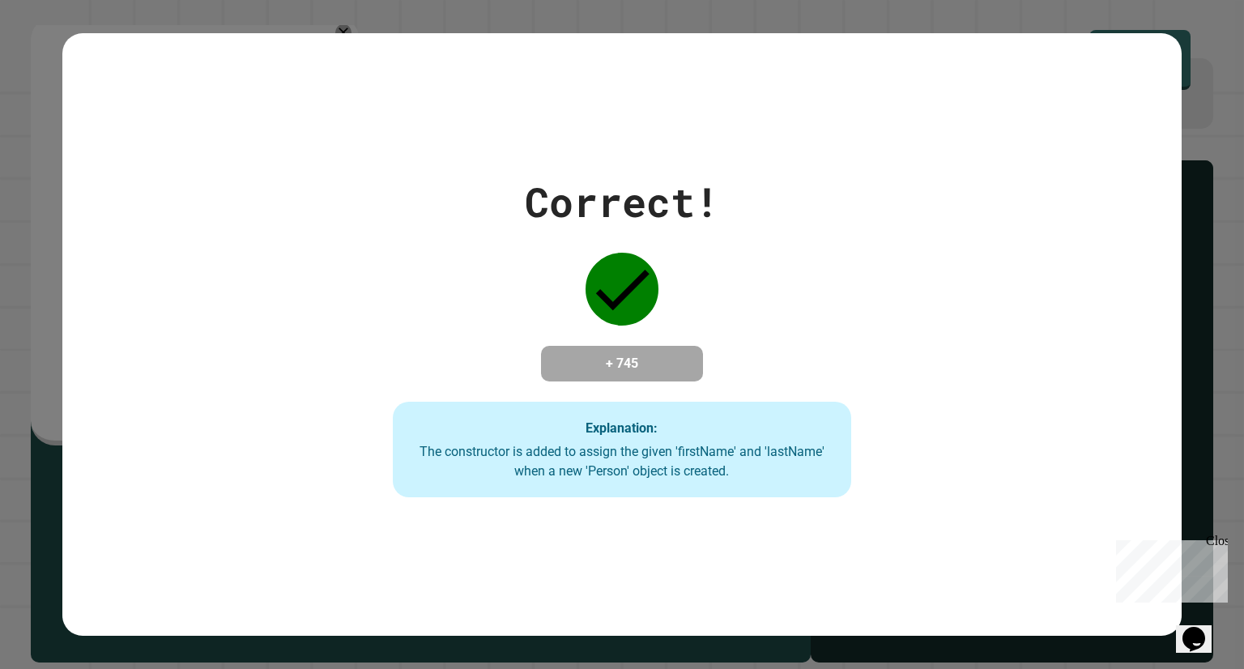
click at [617, 172] on div "Correct!" at bounding box center [622, 202] width 194 height 61
click at [613, 181] on div "Correct!" at bounding box center [622, 202] width 194 height 61
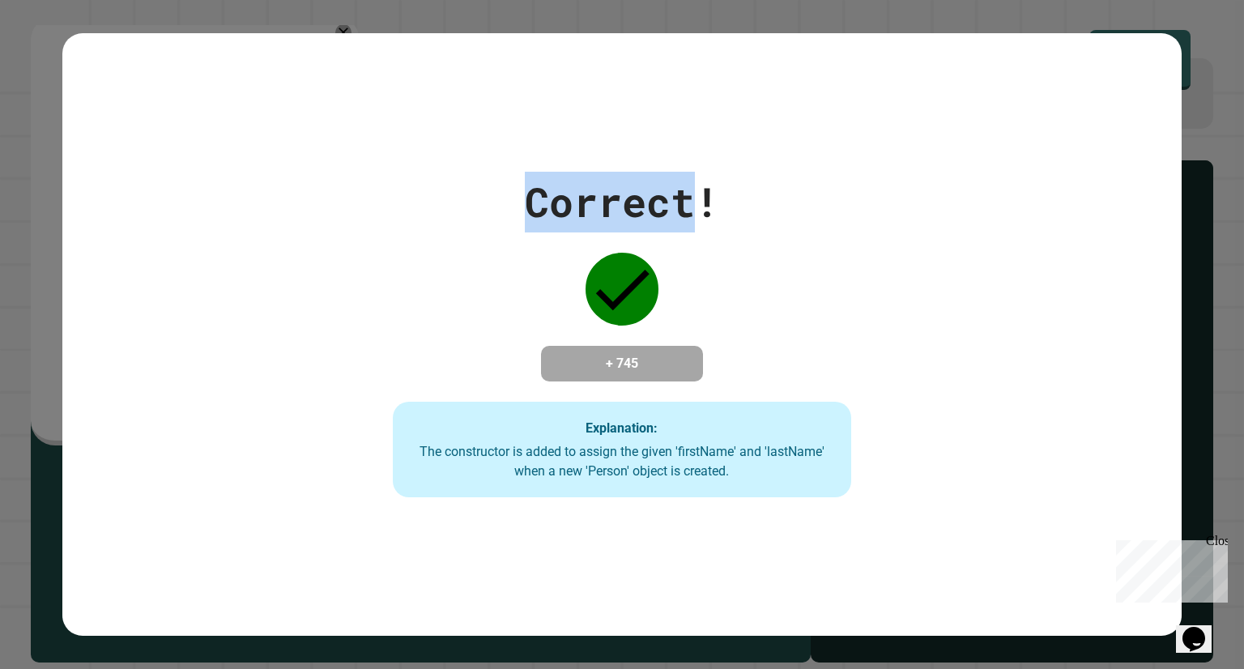
click at [613, 181] on div "Correct!" at bounding box center [622, 202] width 194 height 61
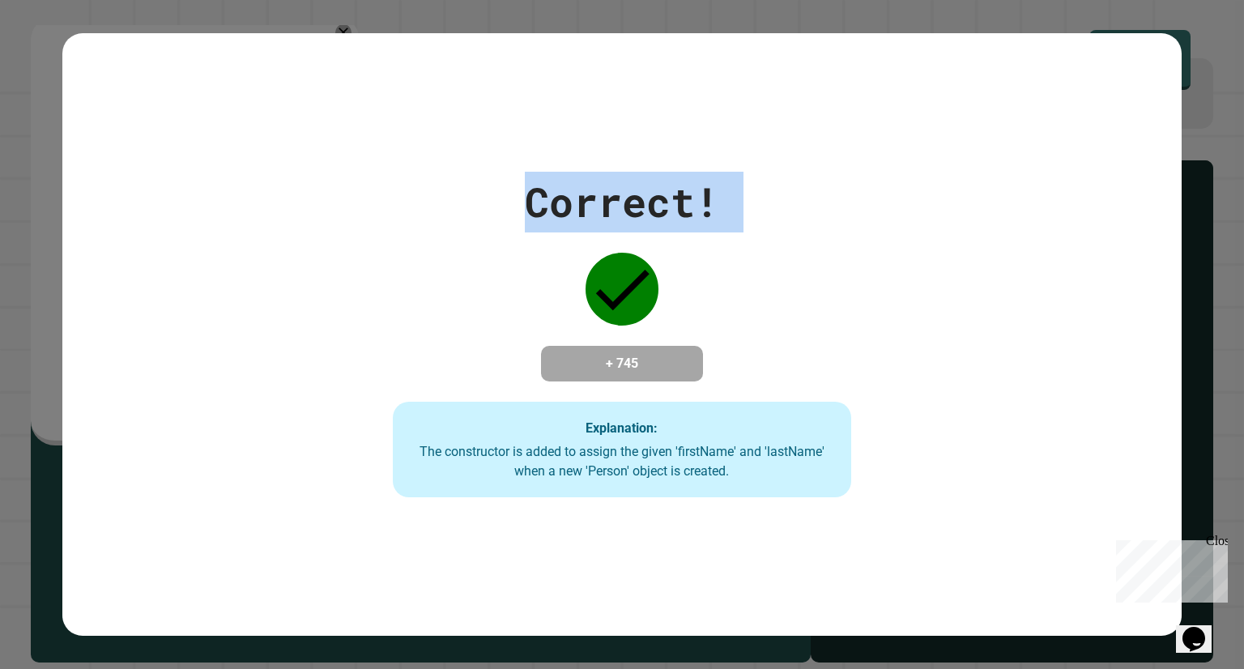
click at [613, 181] on div "Correct!" at bounding box center [622, 202] width 194 height 61
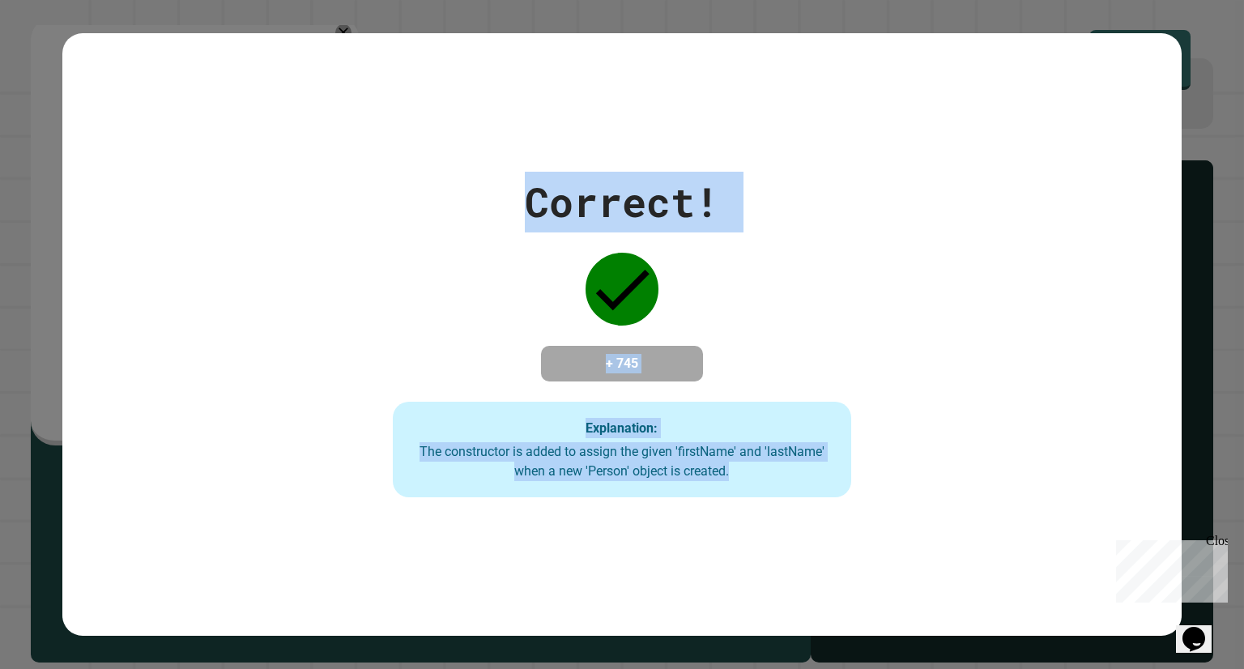
drag, startPoint x: 477, startPoint y: 175, endPoint x: 1124, endPoint y: 518, distance: 732.4
click at [1124, 518] on div "Correct! + 745 Explanation: The constructor is added to assign the given 'first…" at bounding box center [622, 334] width 1120 height 602
click at [966, 516] on div "Correct! + 745 Explanation: The constructor is added to assign the given 'first…" at bounding box center [622, 334] width 1120 height 602
drag, startPoint x: 966, startPoint y: 516, endPoint x: 377, endPoint y: 79, distance: 734.3
click at [377, 79] on div "Correct! + 745 Explanation: The constructor is added to assign the given 'first…" at bounding box center [622, 334] width 1120 height 602
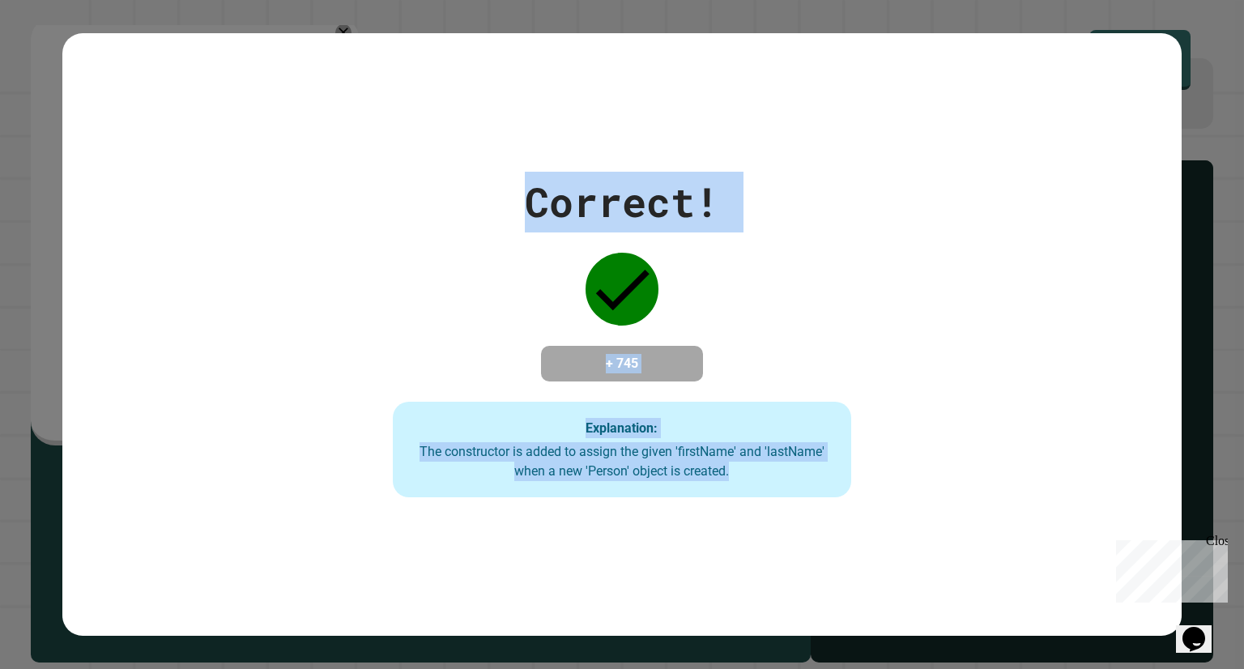
click at [379, 84] on div "Correct! + 745 Explanation: The constructor is added to assign the given 'first…" at bounding box center [622, 334] width 1120 height 602
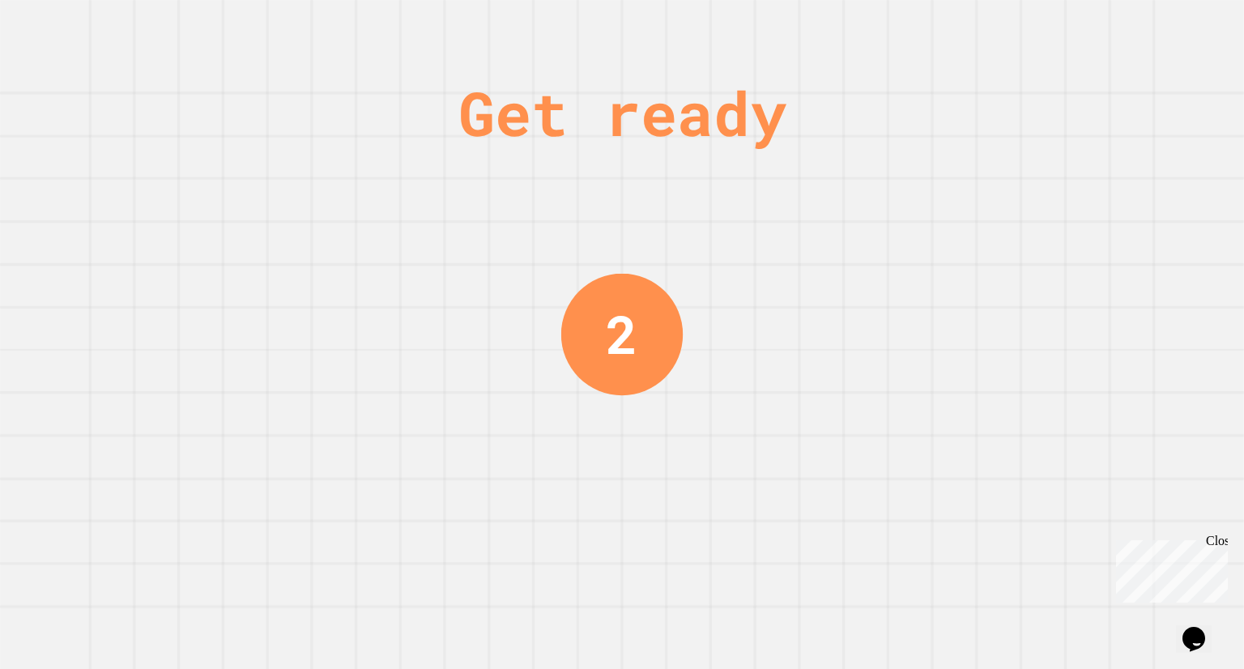
click at [693, 288] on div "Get ready 2" at bounding box center [622, 334] width 1244 height 669
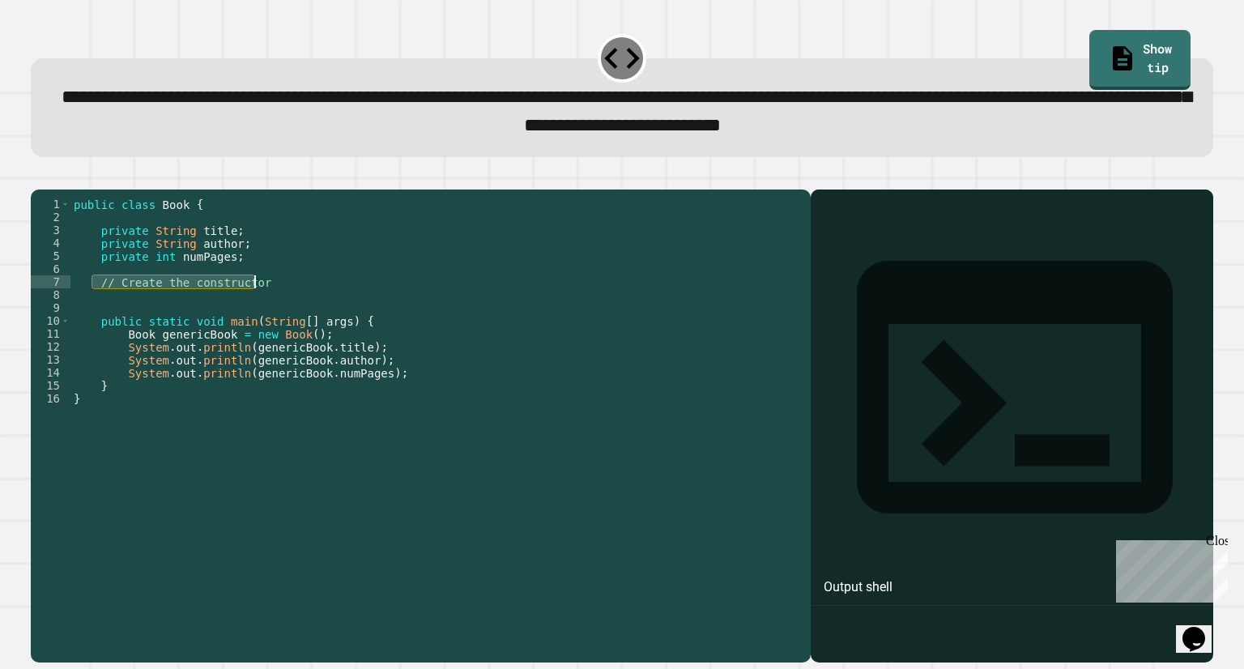
drag, startPoint x: 96, startPoint y: 308, endPoint x: 347, endPoint y: 312, distance: 251.2
click at [347, 312] on div "public class Book { private String title ; private String author ; private int …" at bounding box center [436, 405] width 732 height 415
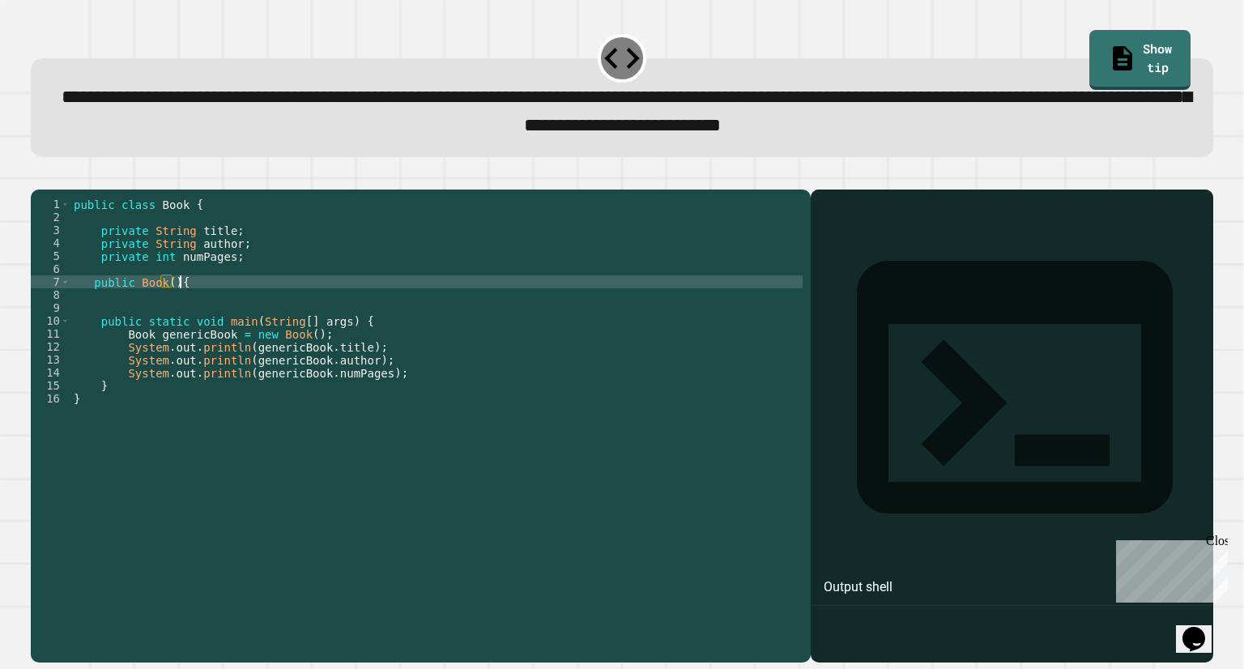
type textarea "**********"
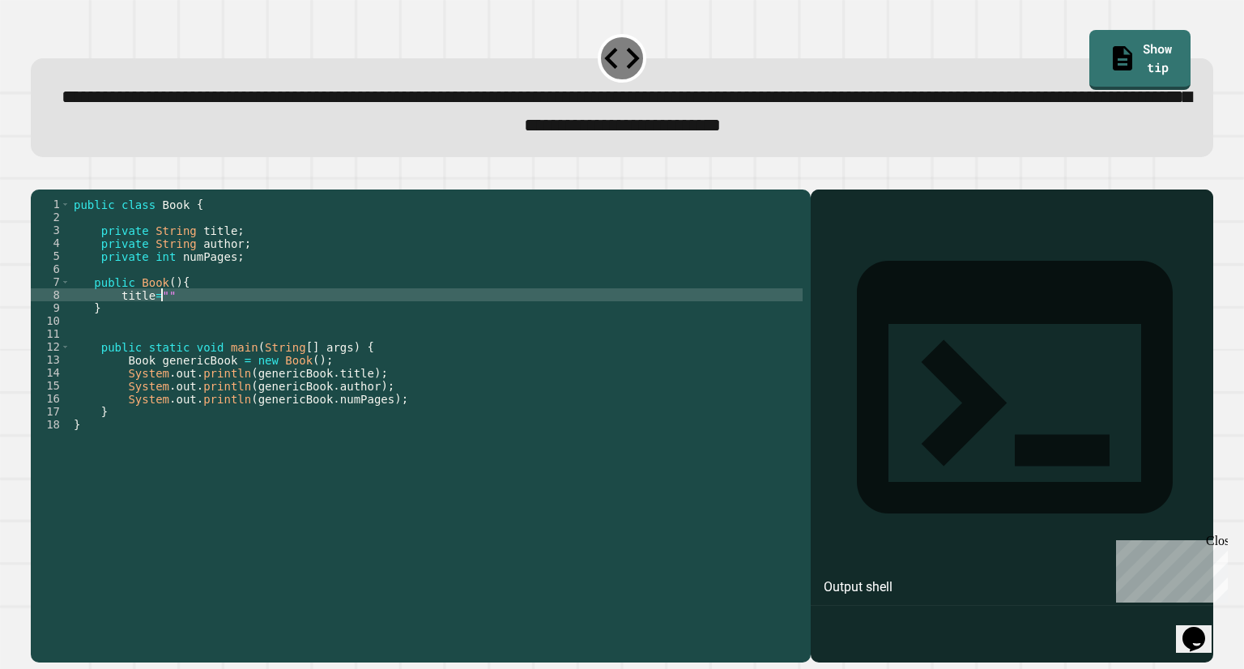
scroll to position [0, 6]
type textarea "**********"
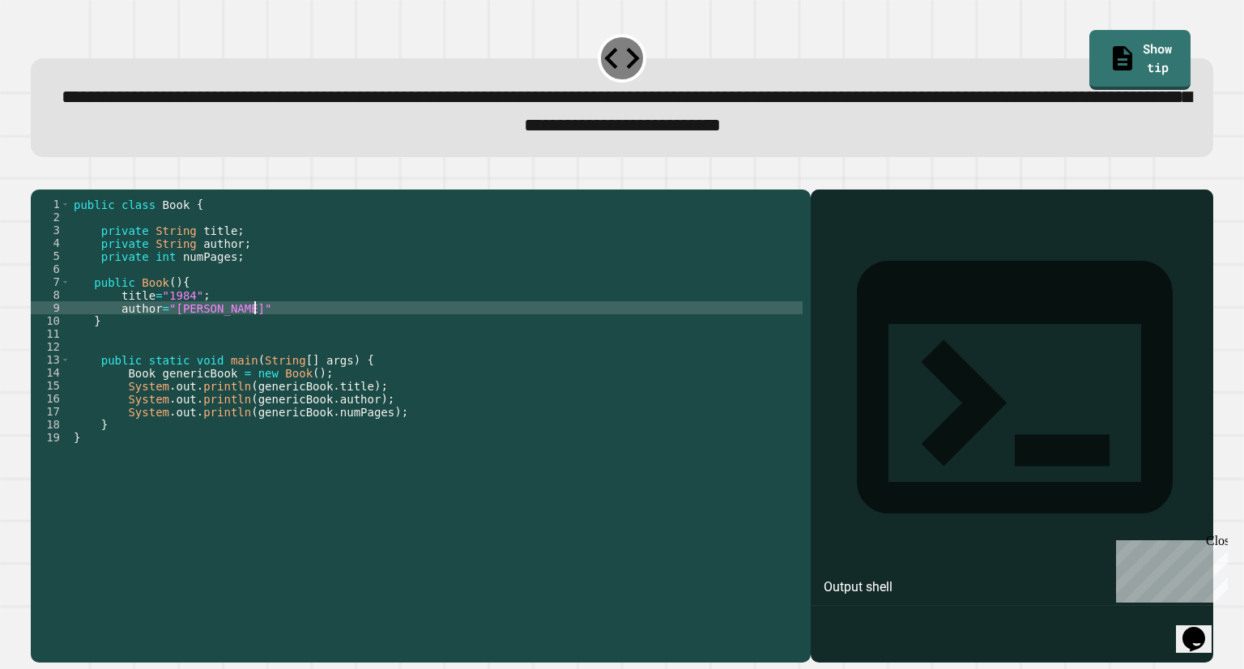
type textarea "**********"
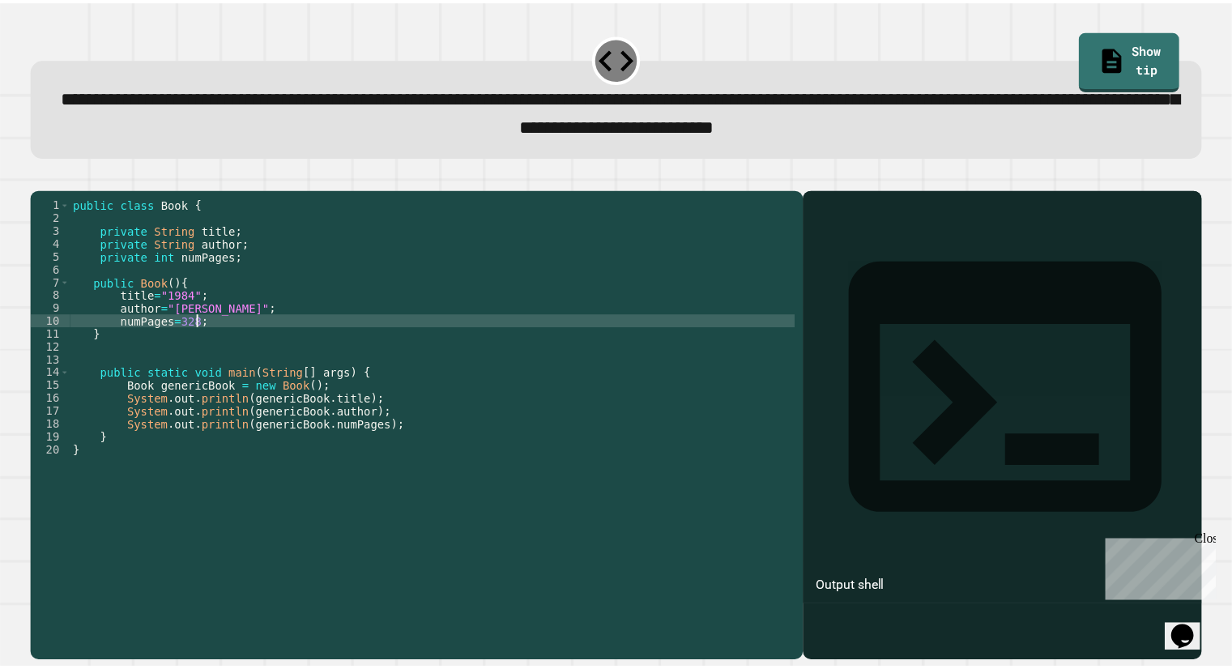
scroll to position [0, 7]
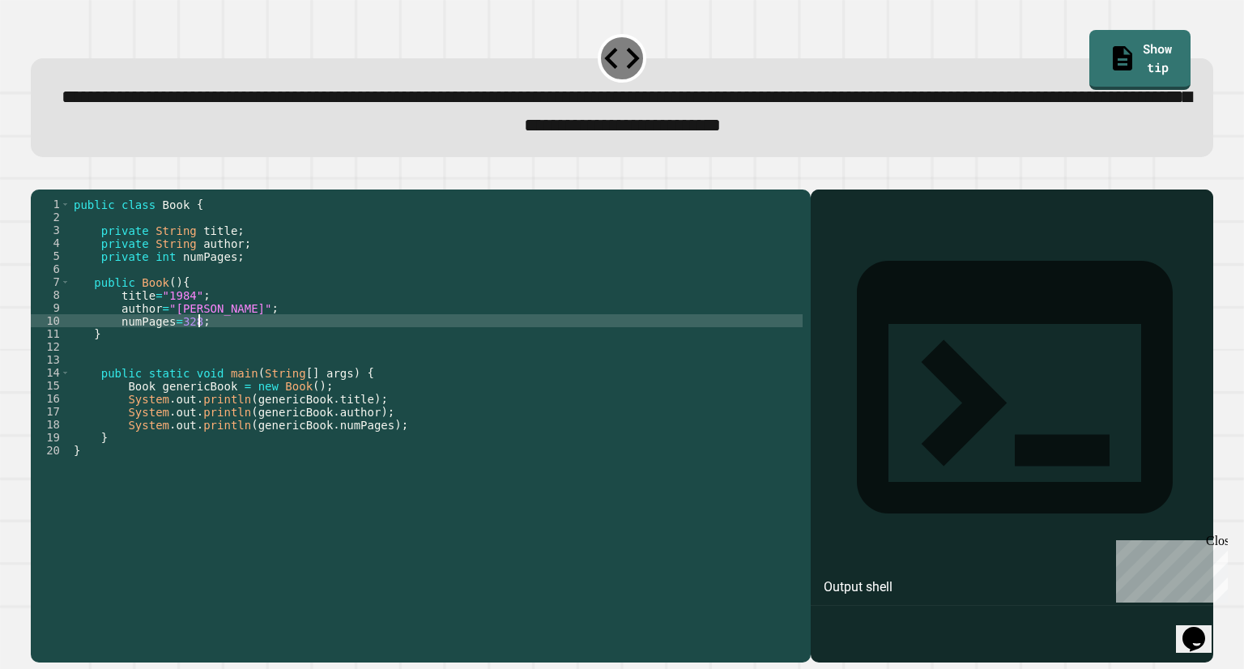
type textarea "**********"
click at [39, 176] on icon "button" at bounding box center [39, 176] width 0 height 0
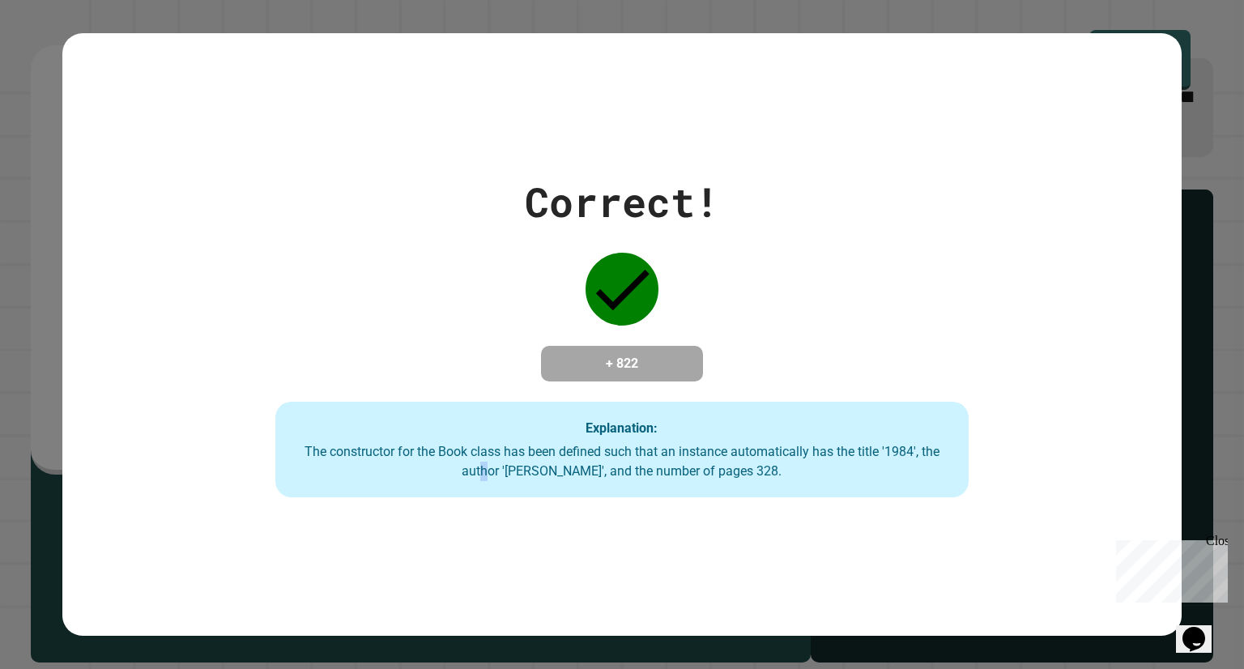
drag, startPoint x: 482, startPoint y: 464, endPoint x: 483, endPoint y: 438, distance: 25.9
click at [483, 438] on div "Explanation: The constructor for the Book class has been defined such that an i…" at bounding box center [621, 450] width 693 height 96
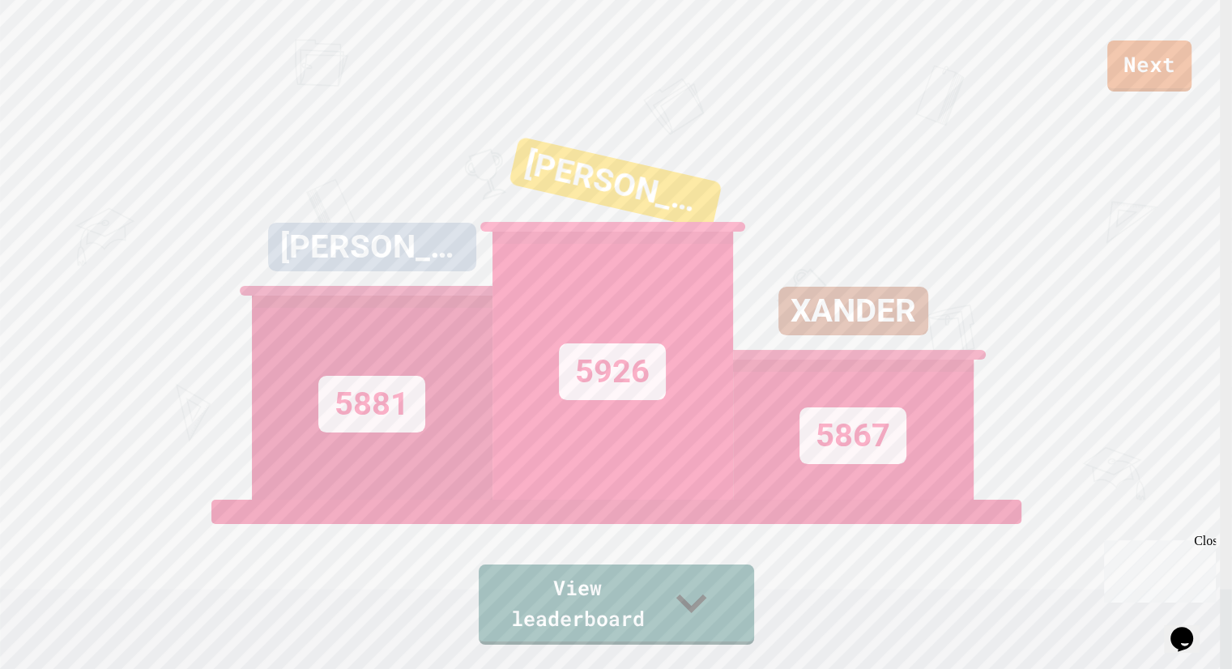
click at [763, 267] on div "XANDER 5867" at bounding box center [853, 297] width 241 height 405
